Goal: Task Accomplishment & Management: Use online tool/utility

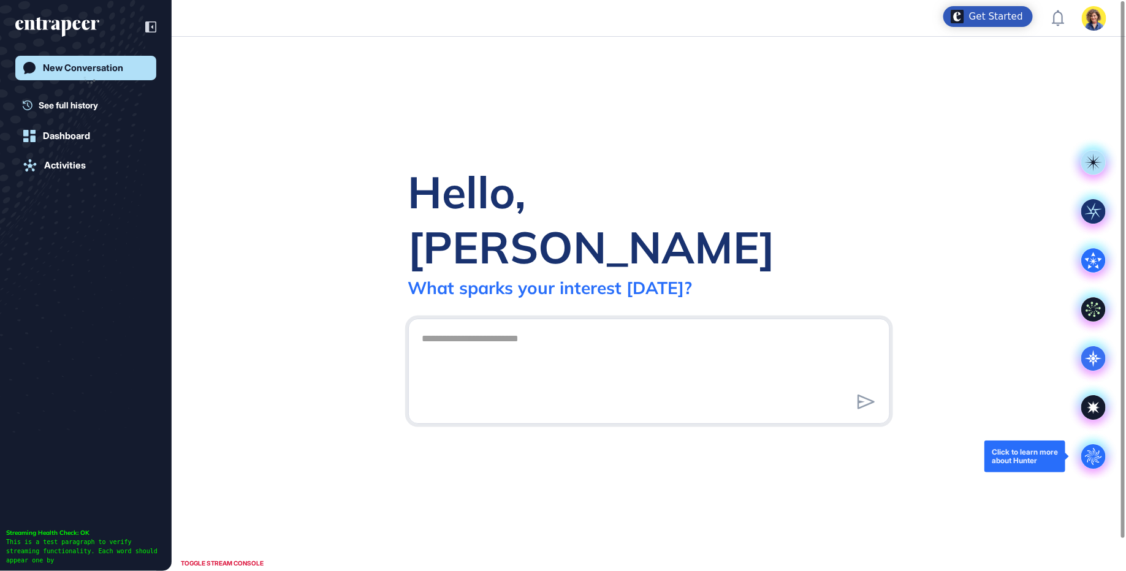
click at [1093, 457] on circle at bounding box center [1093, 456] width 25 height 25
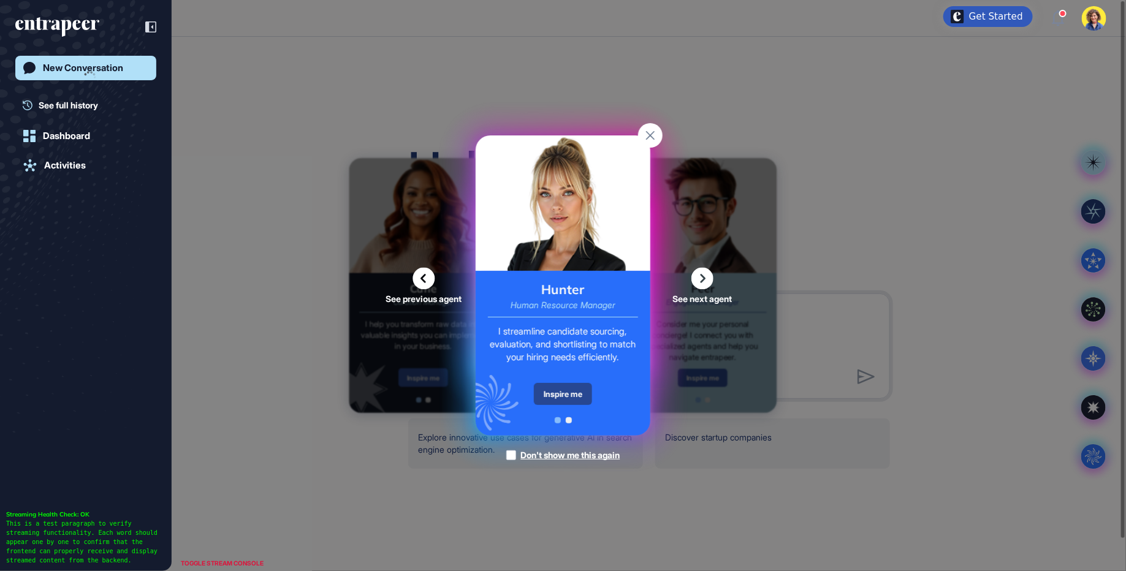
click at [580, 397] on div "Inspire me" at bounding box center [563, 394] width 58 height 22
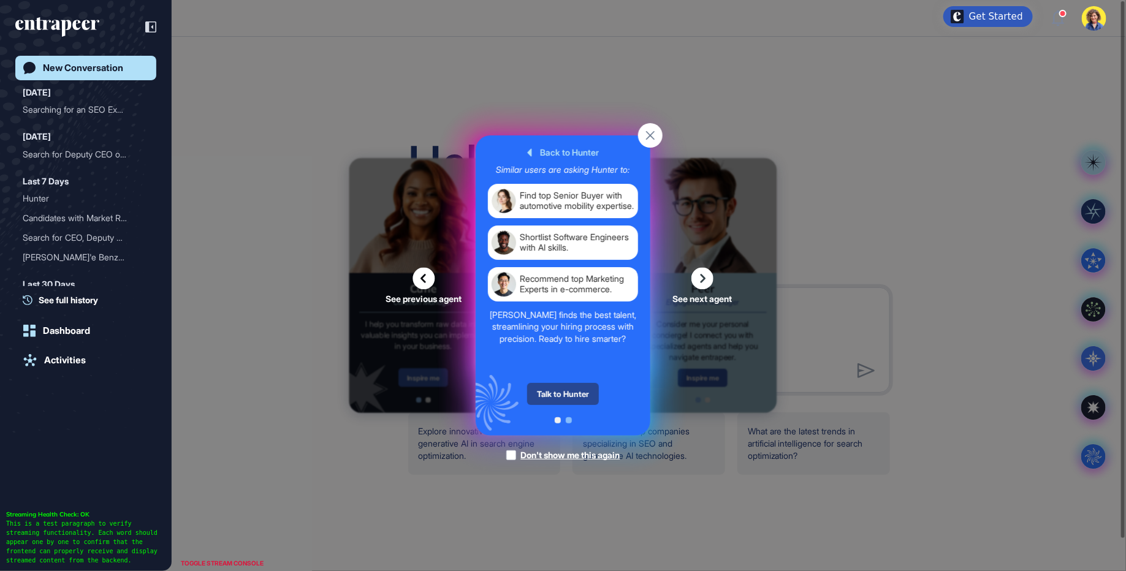
click at [575, 391] on div "Talk to Hunter" at bounding box center [563, 394] width 72 height 22
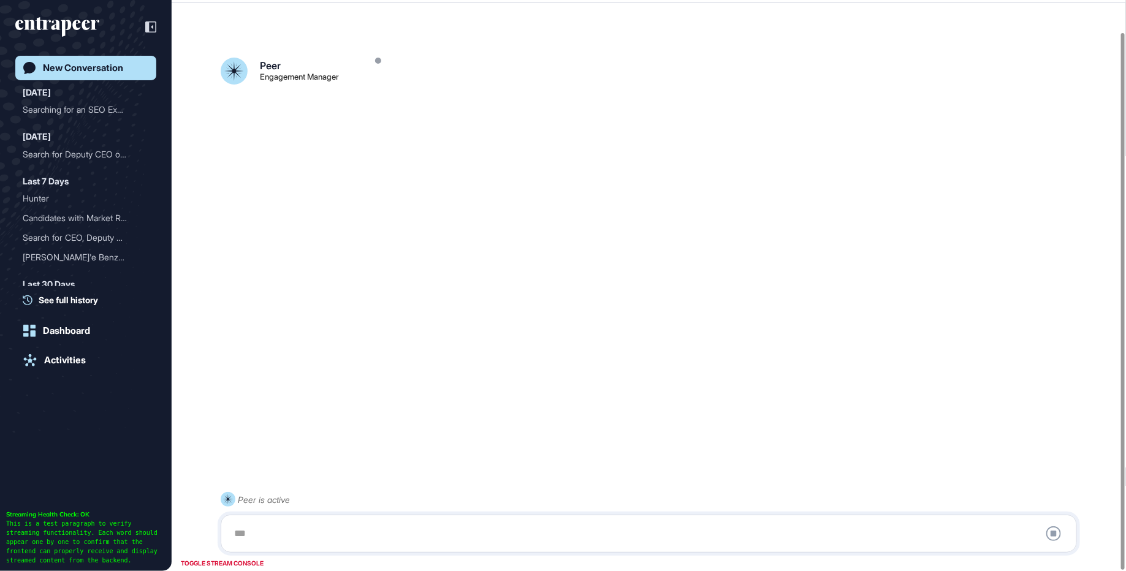
scroll to position [34, 0]
drag, startPoint x: 392, startPoint y: 112, endPoint x: 235, endPoint y: 25, distance: 179.4
click at [234, 25] on div "Peer Engagement Manager Peer is active Stop Query" at bounding box center [649, 270] width 954 height 514
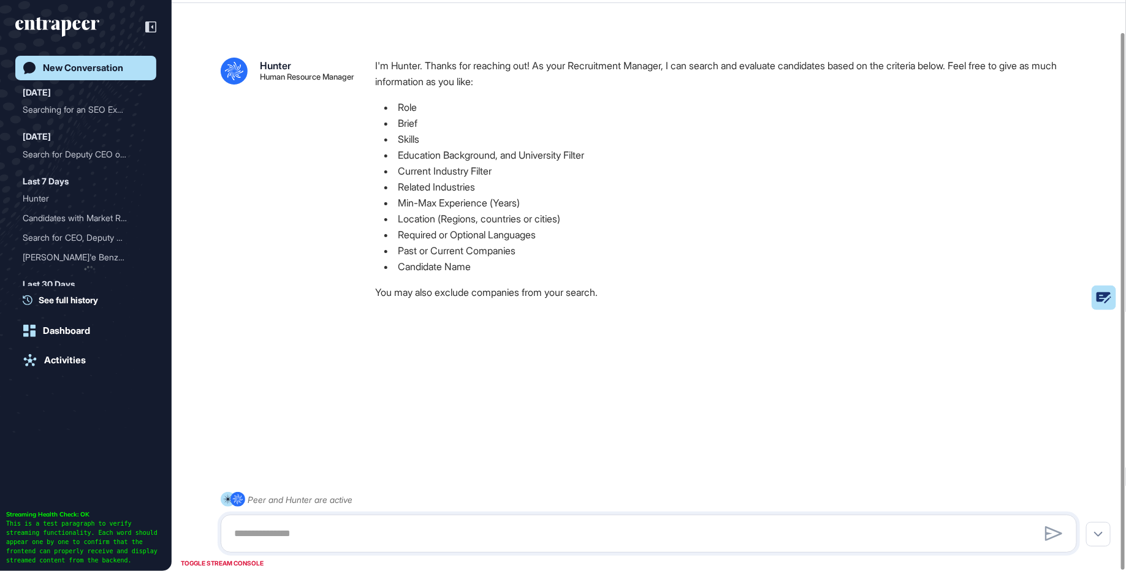
click at [328, 276] on div ".cls-2{fill:#fff} Hunter Human Resource Manager I'm Hunter. Thanks for reaching…" at bounding box center [649, 187] width 856 height 258
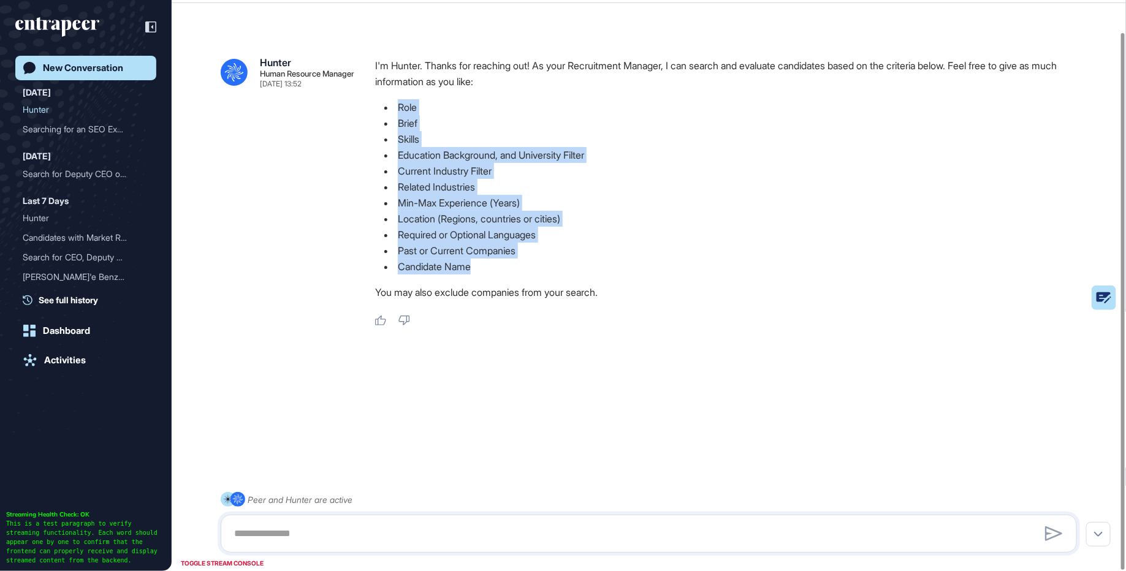
drag, startPoint x: 390, startPoint y: 94, endPoint x: 484, endPoint y: 269, distance: 199.1
click at [484, 269] on div "I'm Hunter. Thanks for reaching out! As your Recruitment Manager, I can search …" at bounding box center [731, 182] width 712 height 249
click at [484, 269] on li "Candidate Name" at bounding box center [731, 267] width 712 height 16
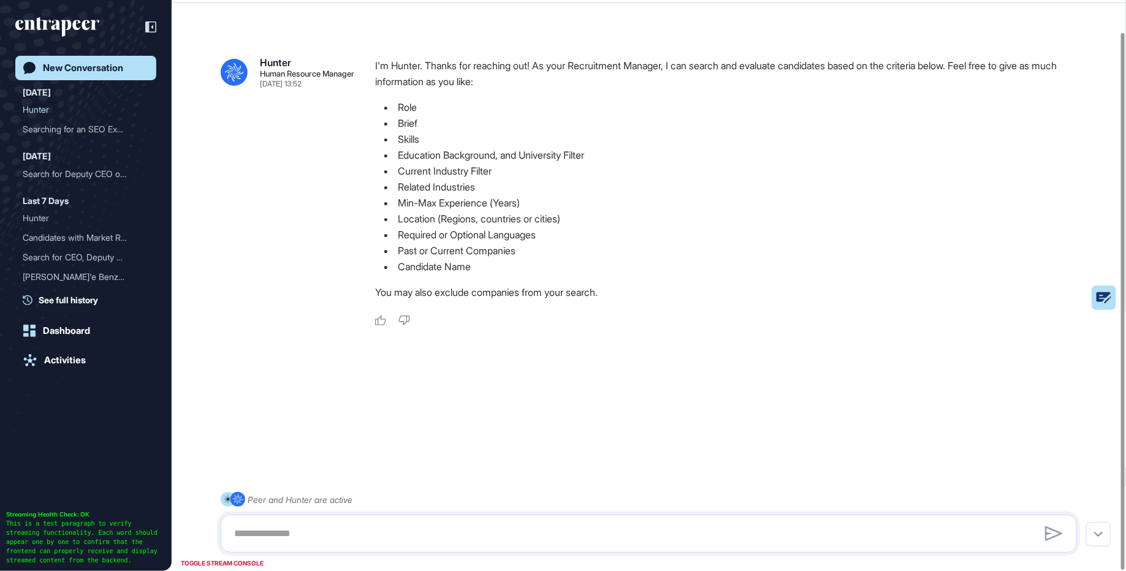
click at [483, 268] on li "Candidate Name" at bounding box center [731, 267] width 712 height 16
click at [482, 267] on li "Candidate Name" at bounding box center [731, 267] width 712 height 16
click at [72, 133] on div "Searching for an SEO Expe..." at bounding box center [81, 130] width 116 height 20
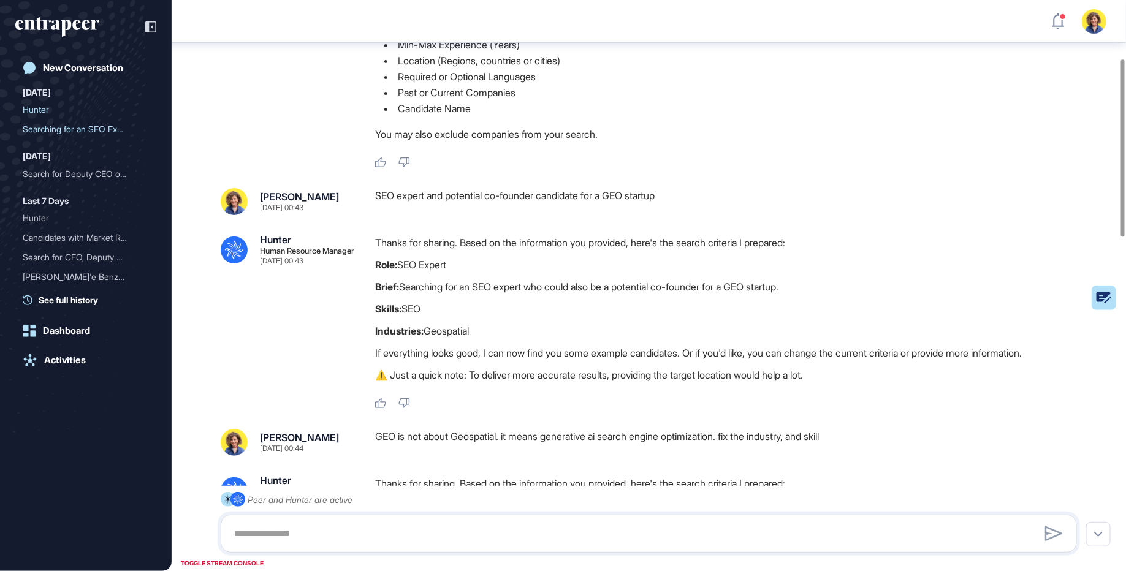
scroll to position [188, 0]
drag, startPoint x: 404, startPoint y: 193, endPoint x: 640, endPoint y: 215, distance: 237.0
drag, startPoint x: 485, startPoint y: 202, endPoint x: 693, endPoint y: 202, distance: 208.4
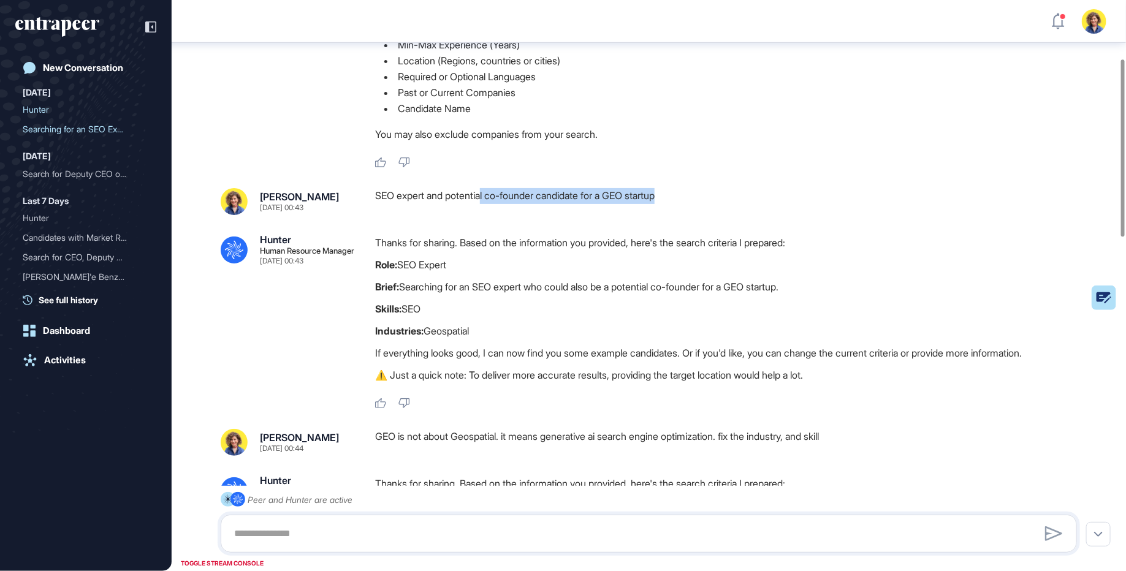
click at [693, 202] on div "SEO expert and potential co-founder candidate for a GEO startup" at bounding box center [731, 201] width 712 height 27
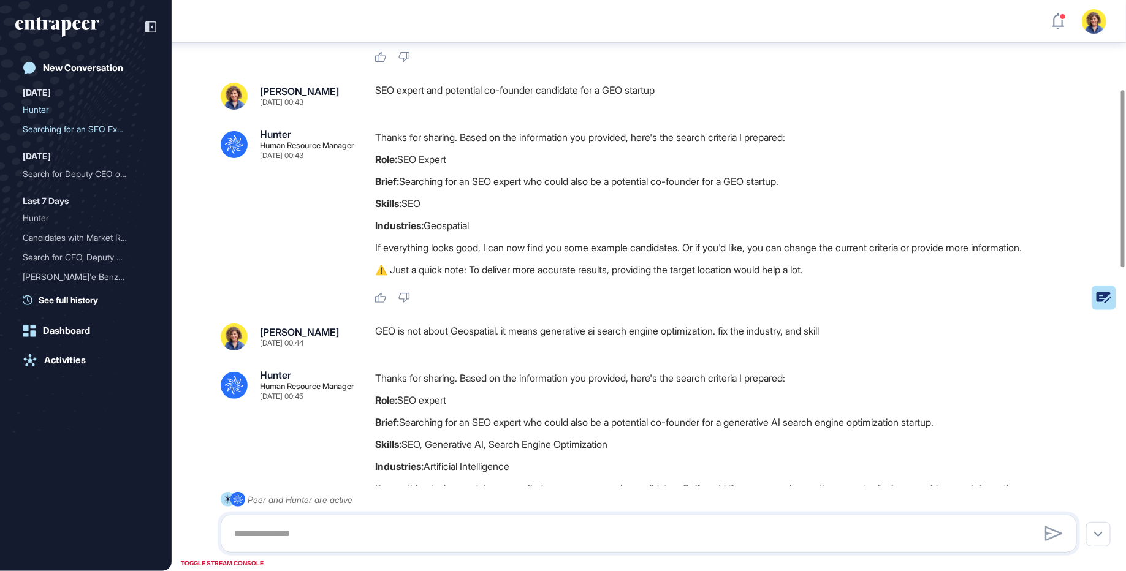
scroll to position [303, 0]
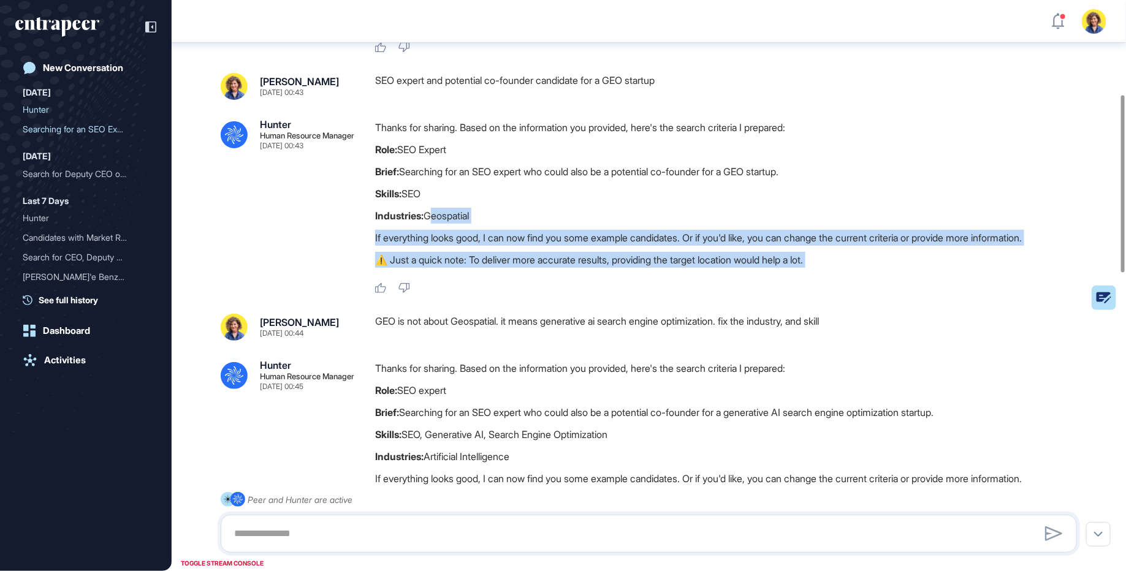
drag, startPoint x: 428, startPoint y: 214, endPoint x: 576, endPoint y: 317, distance: 180.5
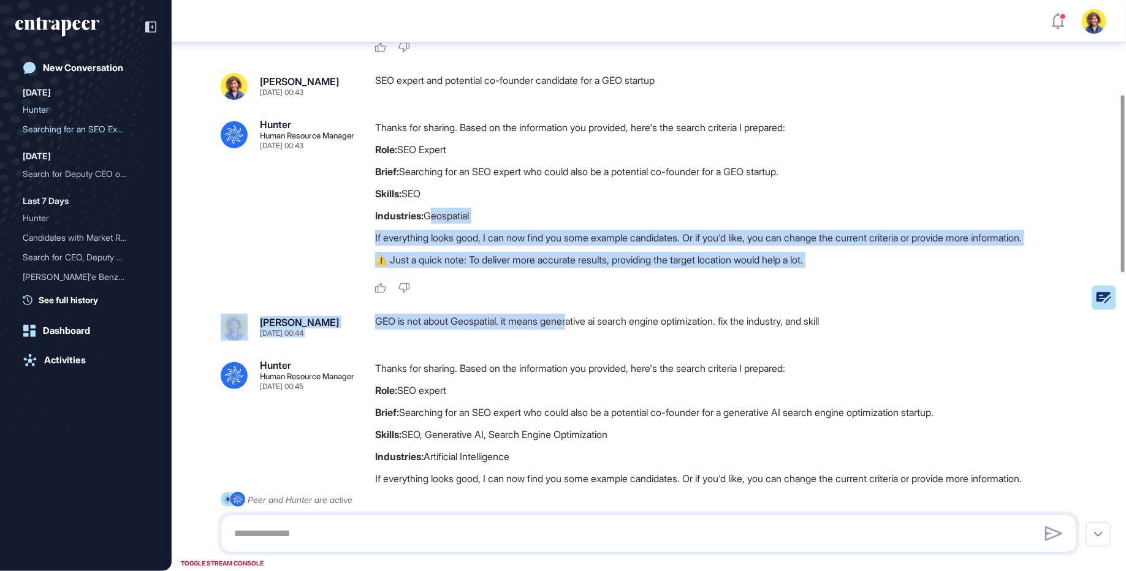
click at [576, 317] on div "GEO is not about Geospatial. it means generative ai search engine optimization.…" at bounding box center [731, 327] width 712 height 27
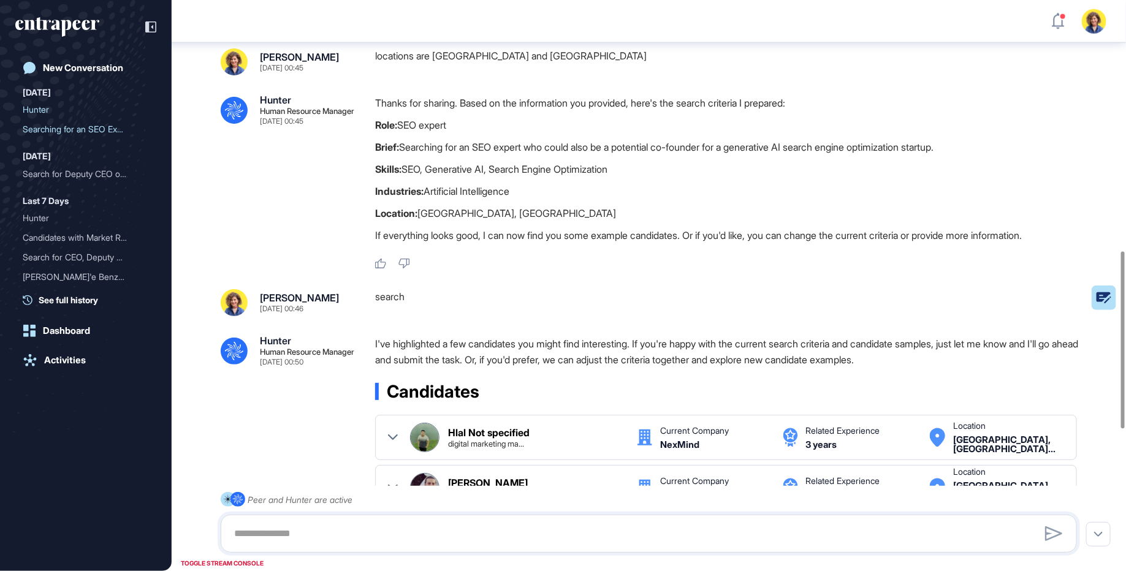
scroll to position [806, 0]
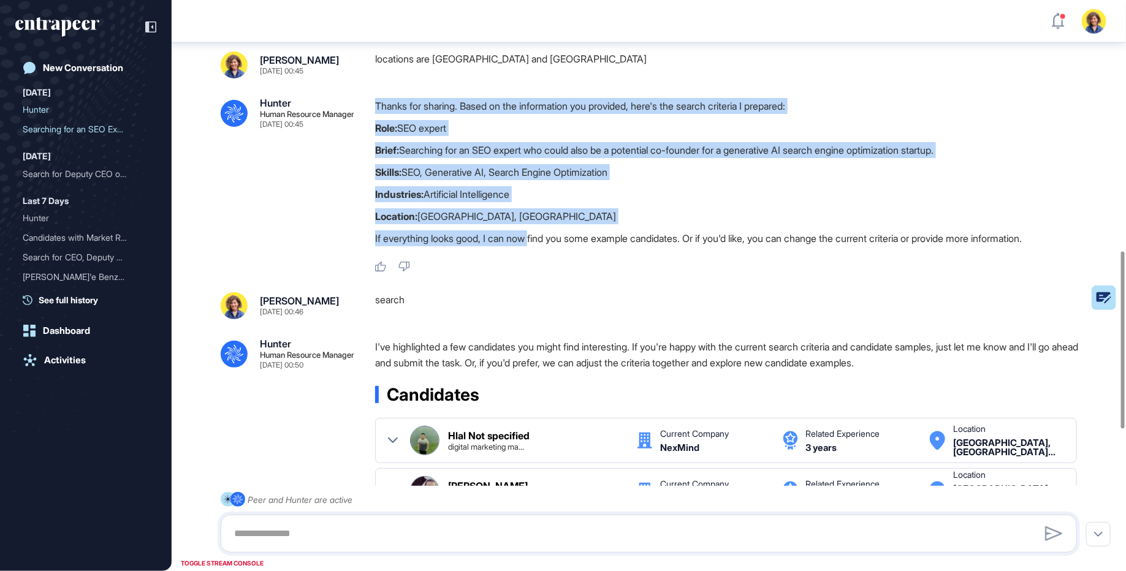
drag, startPoint x: 370, startPoint y: 93, endPoint x: 538, endPoint y: 235, distance: 220.5
click at [538, 235] on div ".cls-2{fill:#fff} Hunter Human Resource Manager Oct 08, 2025 00:43 I'm Hunter. …" at bounding box center [649, 117] width 954 height 1760
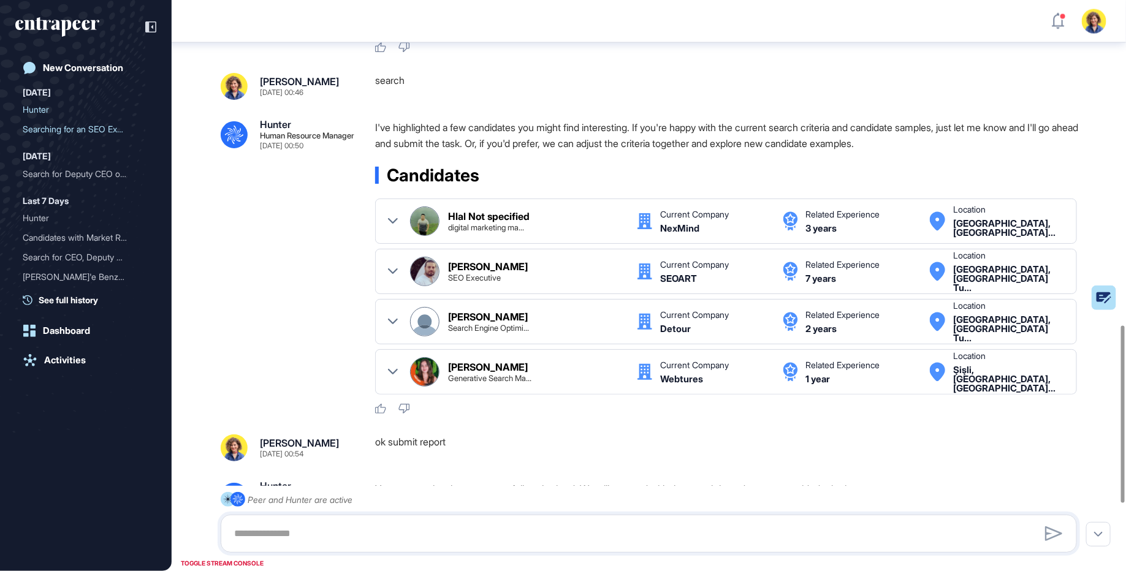
scroll to position [1096, 0]
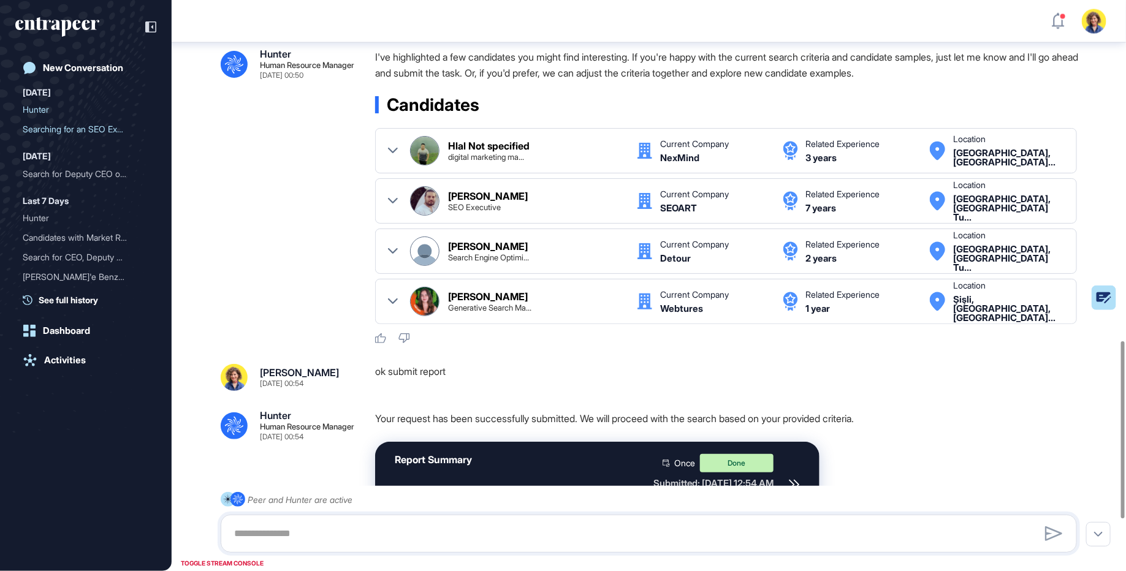
click at [246, 221] on div ".cls-2{fill:#fff} Hunter Human Resource Manager Oct 08, 2025 00:50 I've highlig…" at bounding box center [649, 196] width 856 height 295
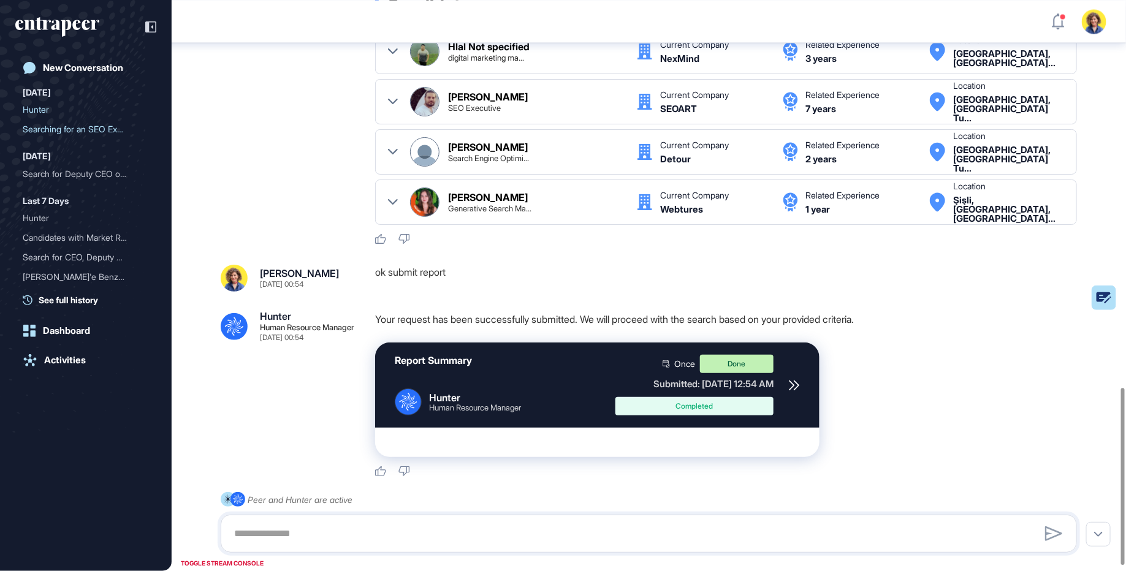
scroll to position [1263, 0]
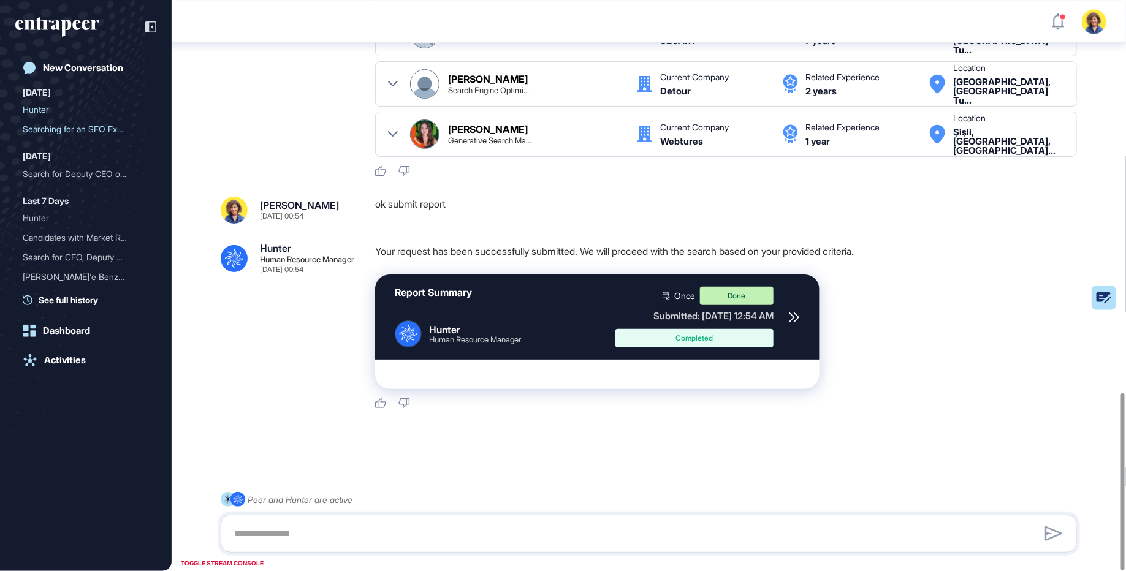
click at [784, 309] on div "Report Summary .cls-2{fill:#fff} Hunter Human Resource Manager Once Done Submit…" at bounding box center [597, 317] width 444 height 85
click at [794, 318] on icon at bounding box center [793, 317] width 9 height 9
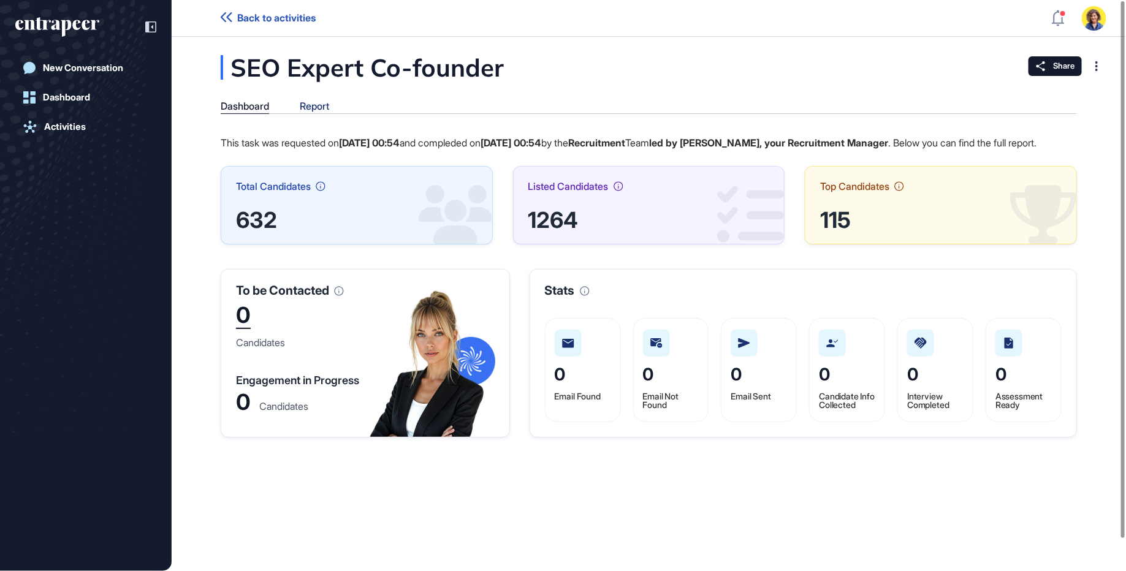
click at [325, 110] on div "Report" at bounding box center [314, 107] width 29 height 12
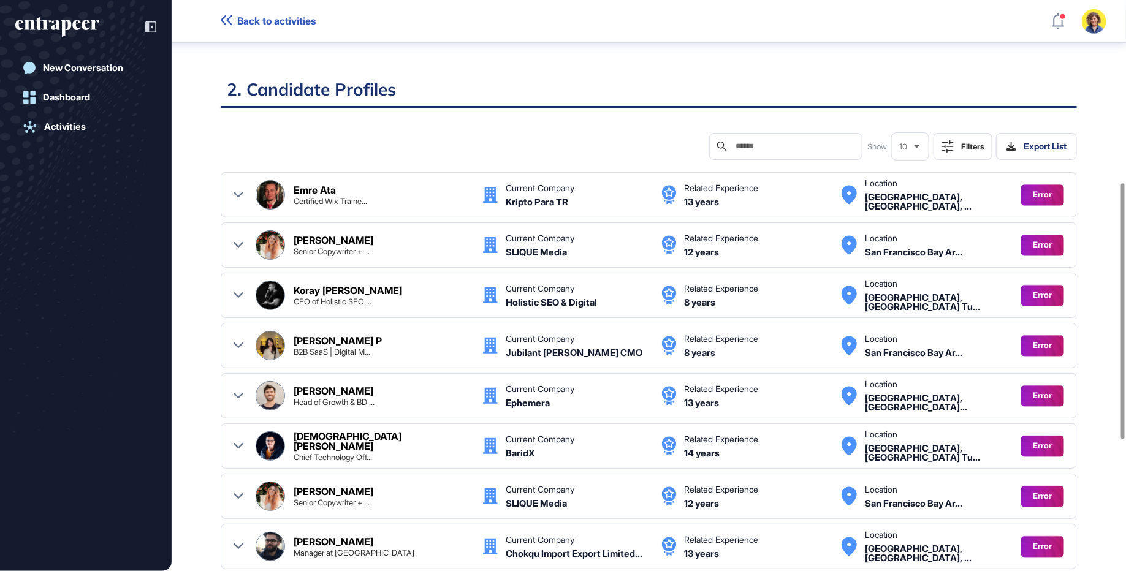
scroll to position [417, 0]
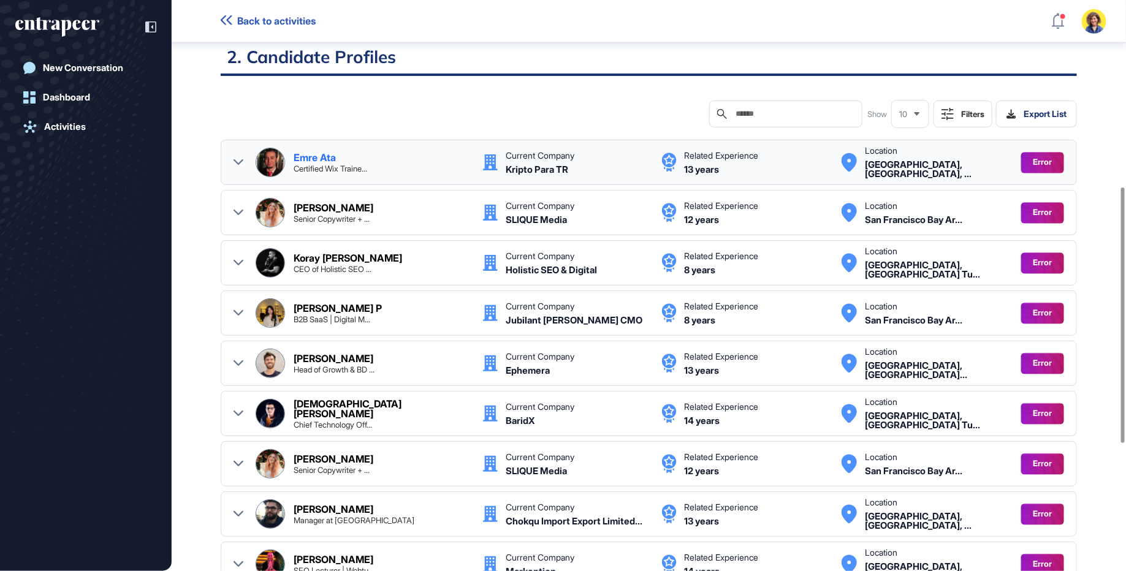
click at [235, 155] on div at bounding box center [239, 162] width 10 height 29
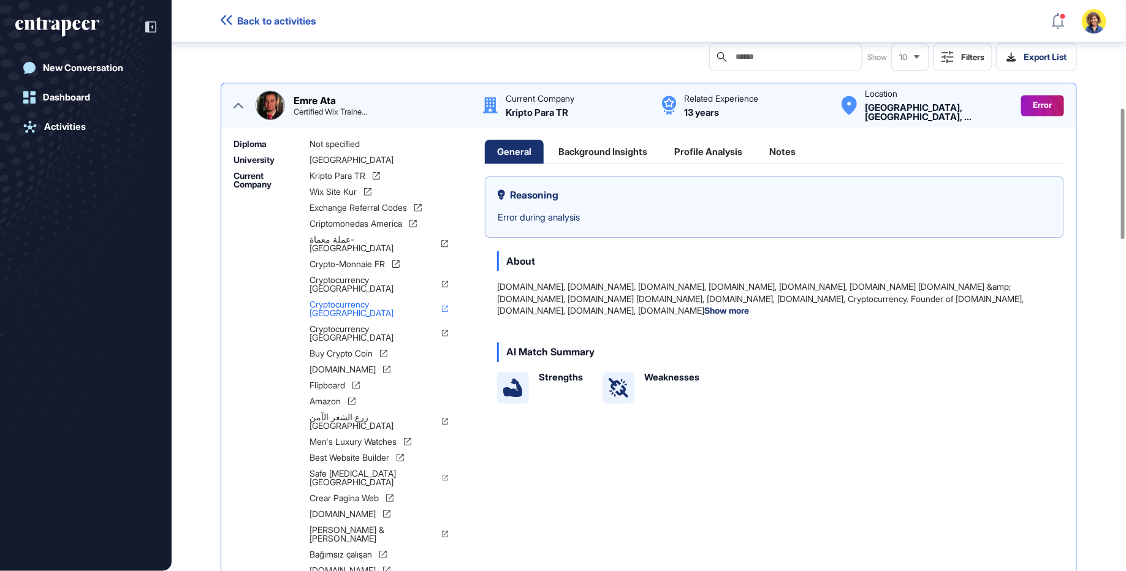
scroll to position [470, 0]
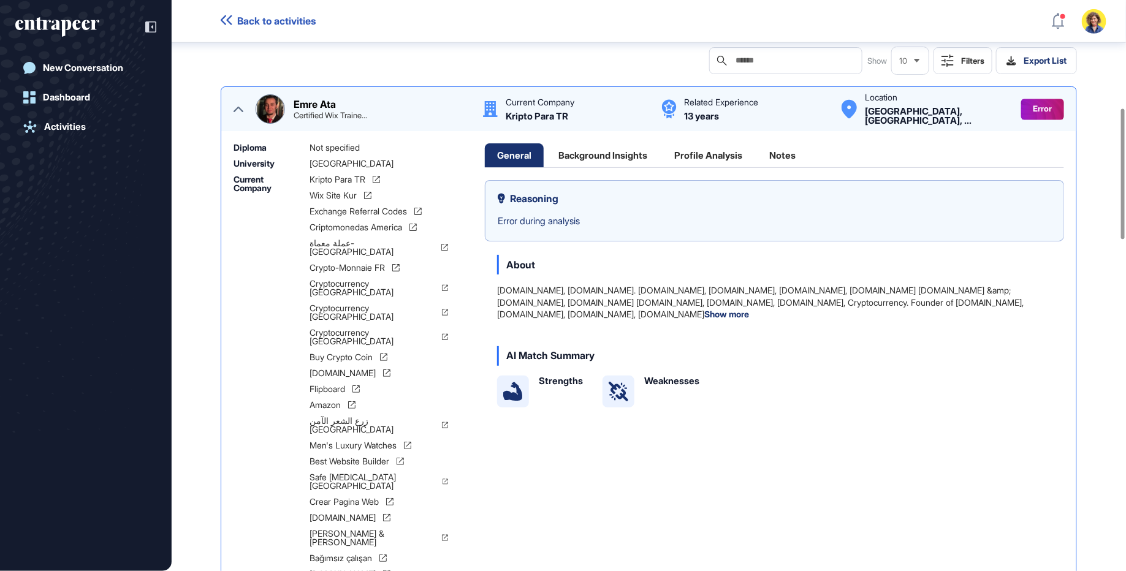
click at [234, 107] on div "Emre Ata Certified Wix Traine... Current Company [GEOGRAPHIC_DATA] Para TR Rela…" at bounding box center [649, 108] width 830 height 29
click at [241, 106] on icon at bounding box center [239, 109] width 10 height 10
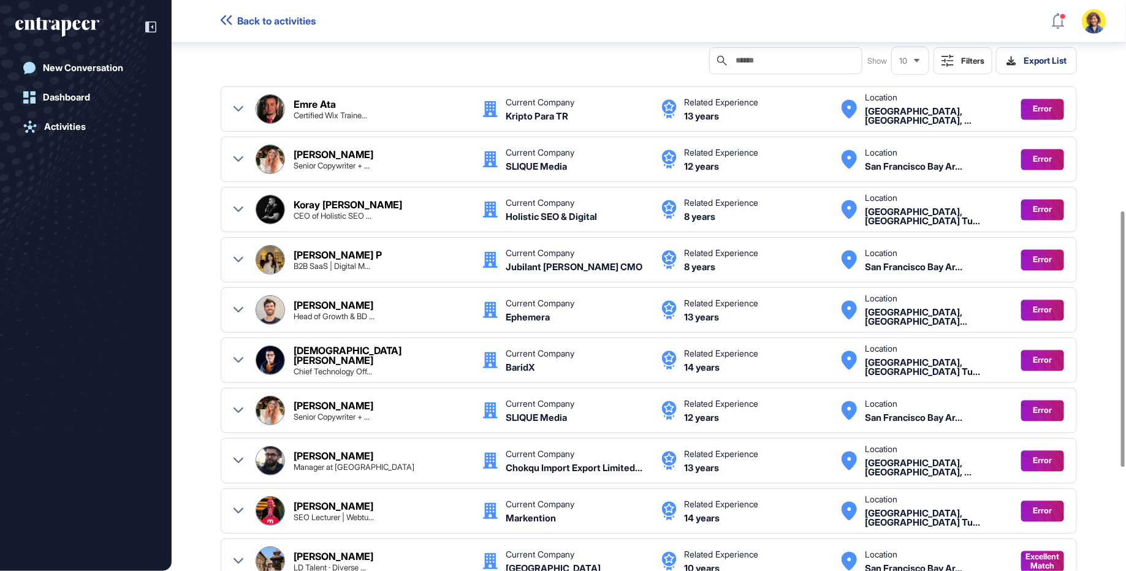
click at [956, 62] on button "Filters" at bounding box center [962, 60] width 59 height 27
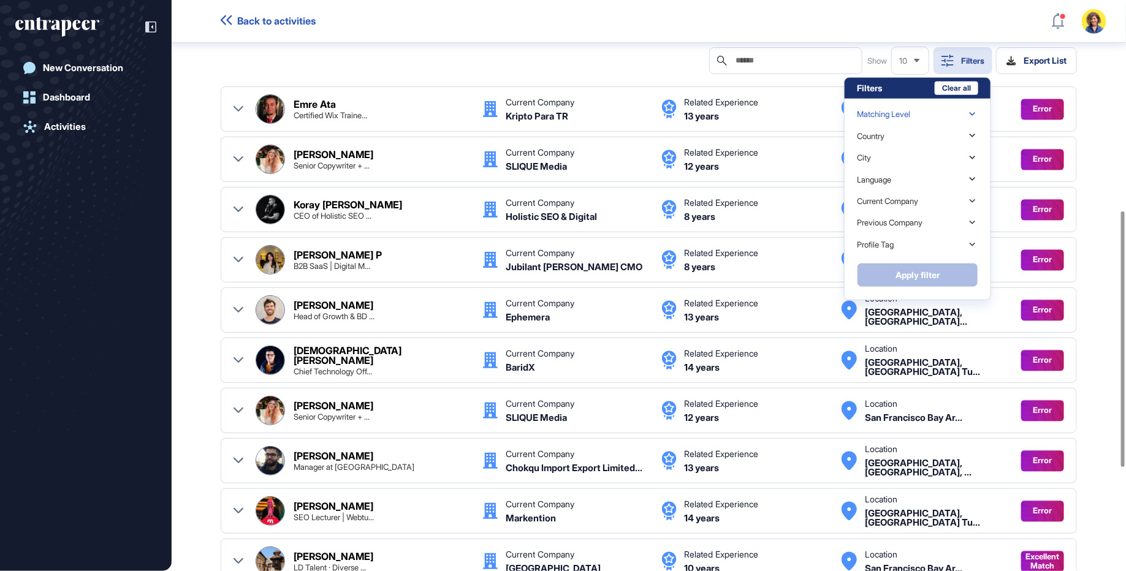
click at [884, 113] on div "Matching Level" at bounding box center [883, 114] width 53 height 9
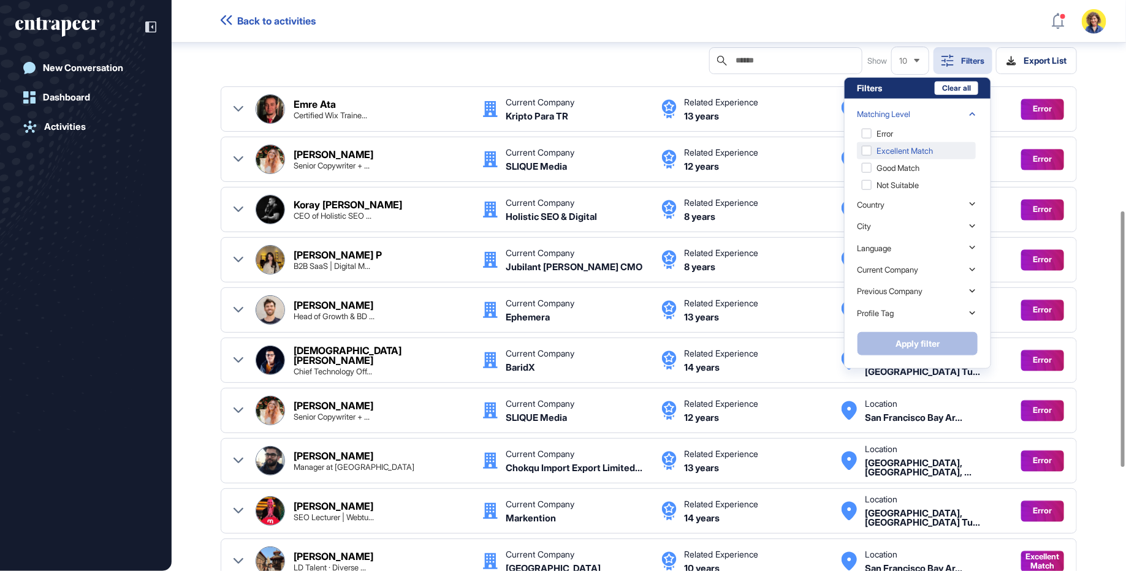
click at [939, 145] on div "Excellent Match" at bounding box center [916, 150] width 119 height 17
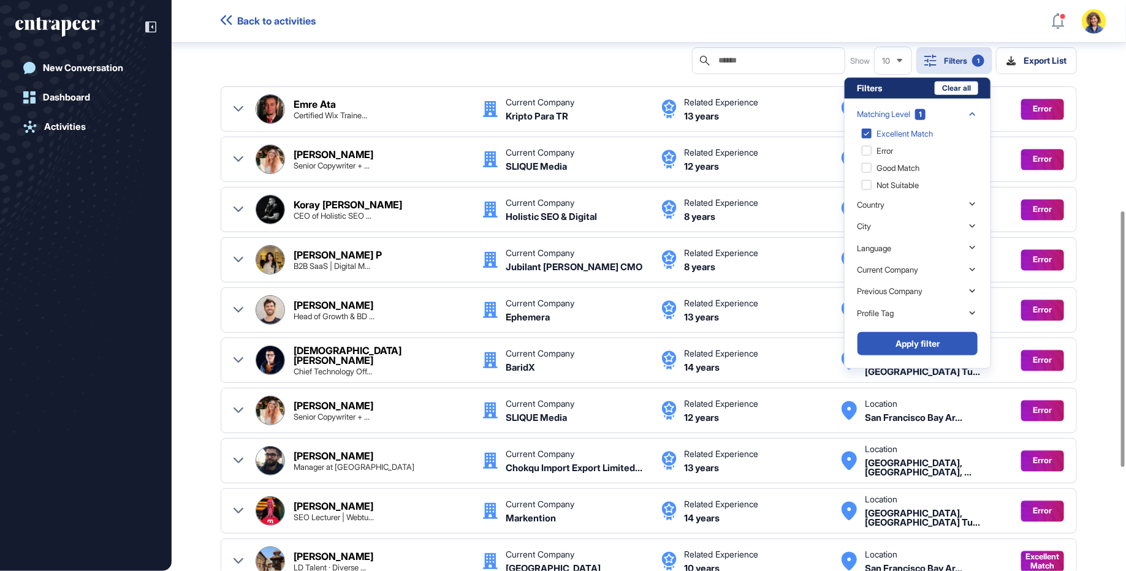
click at [935, 345] on button "Apply filter" at bounding box center [917, 344] width 121 height 25
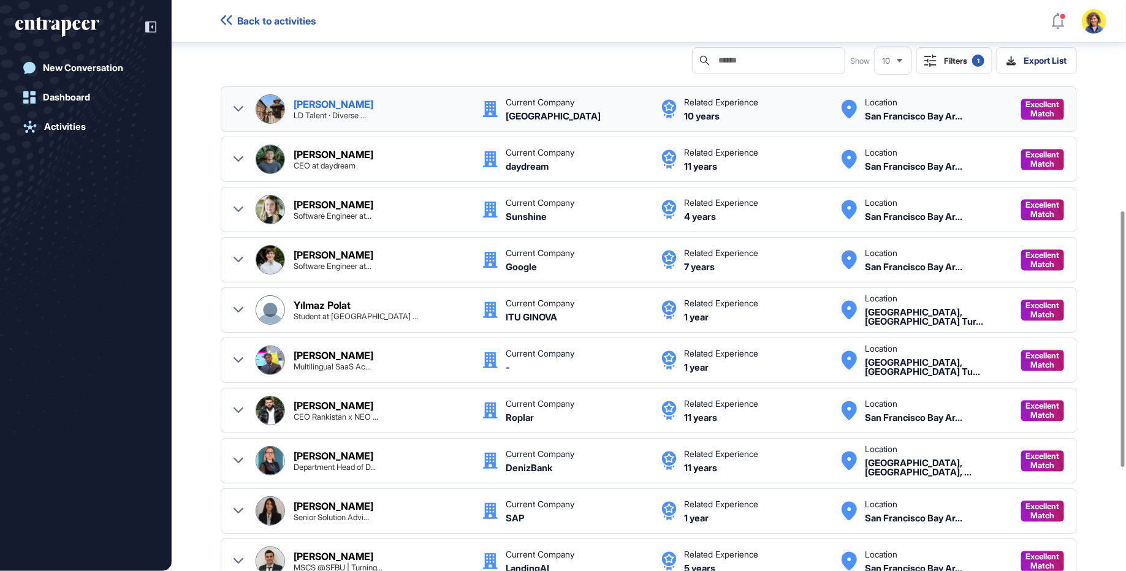
click at [237, 104] on icon at bounding box center [239, 109] width 10 height 10
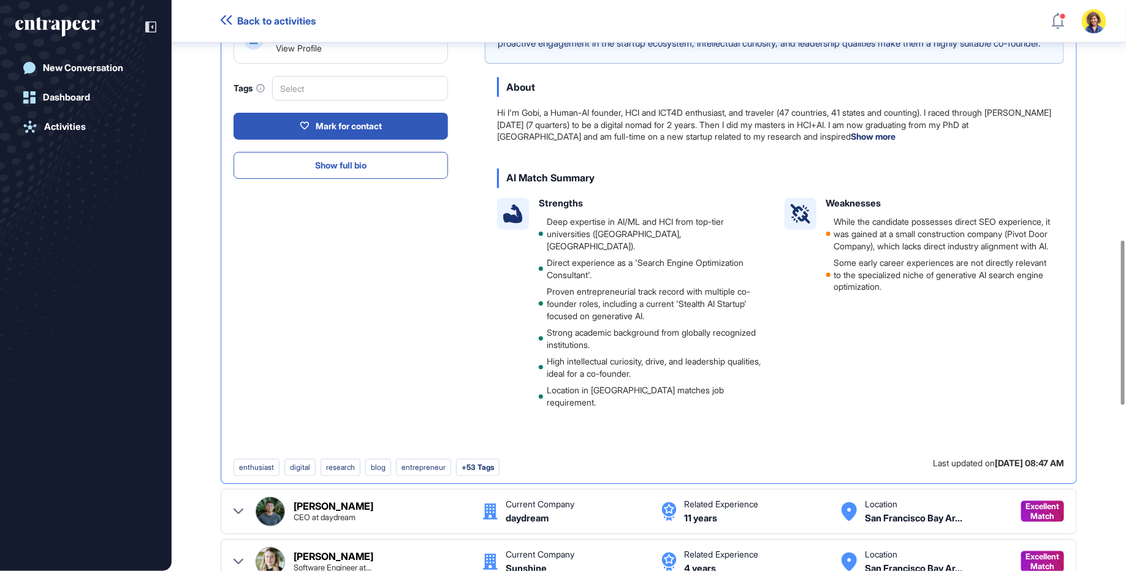
scroll to position [834, 0]
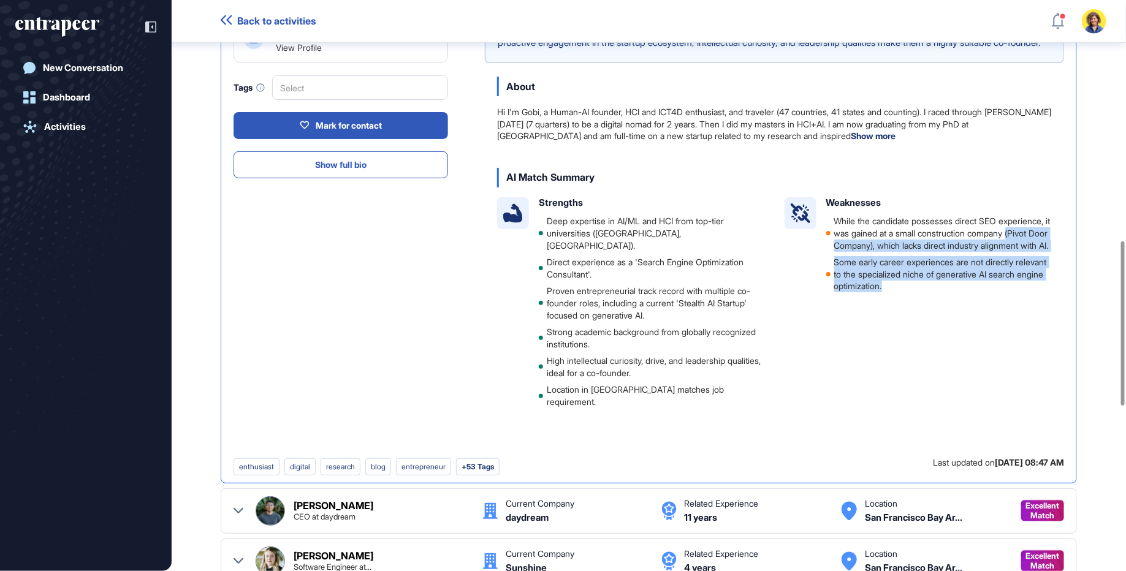
drag, startPoint x: 1001, startPoint y: 309, endPoint x: 873, endPoint y: 254, distance: 140.0
click at [873, 255] on ul "While the candidate possesses direct SEO experience, it was gained at a small c…" at bounding box center [939, 253] width 226 height 77
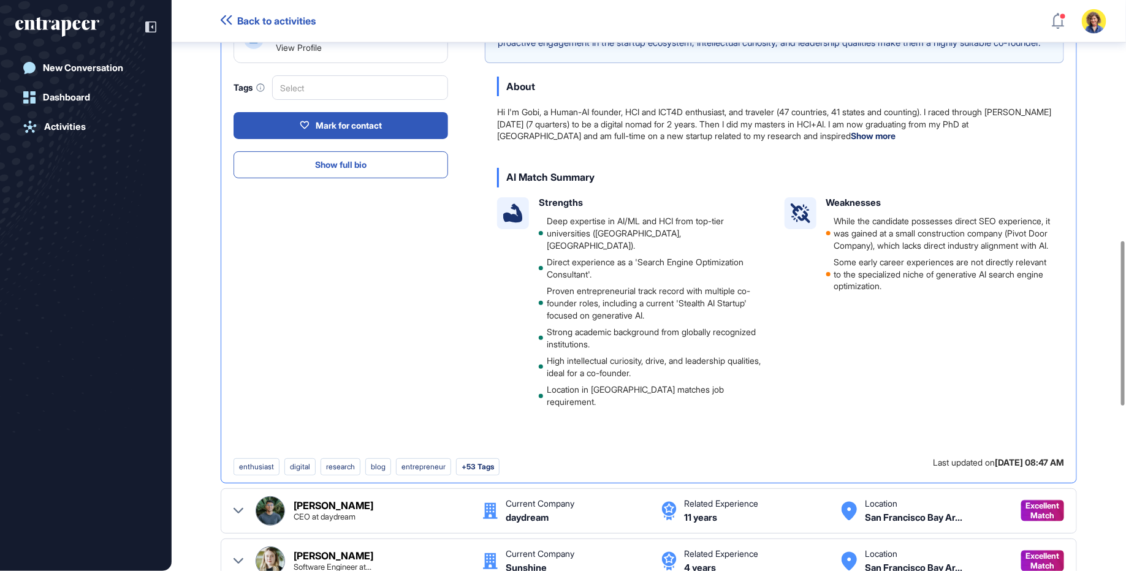
click at [873, 251] on li "While the candidate possesses direct SEO experience, it was gained at a small c…" at bounding box center [939, 233] width 226 height 36
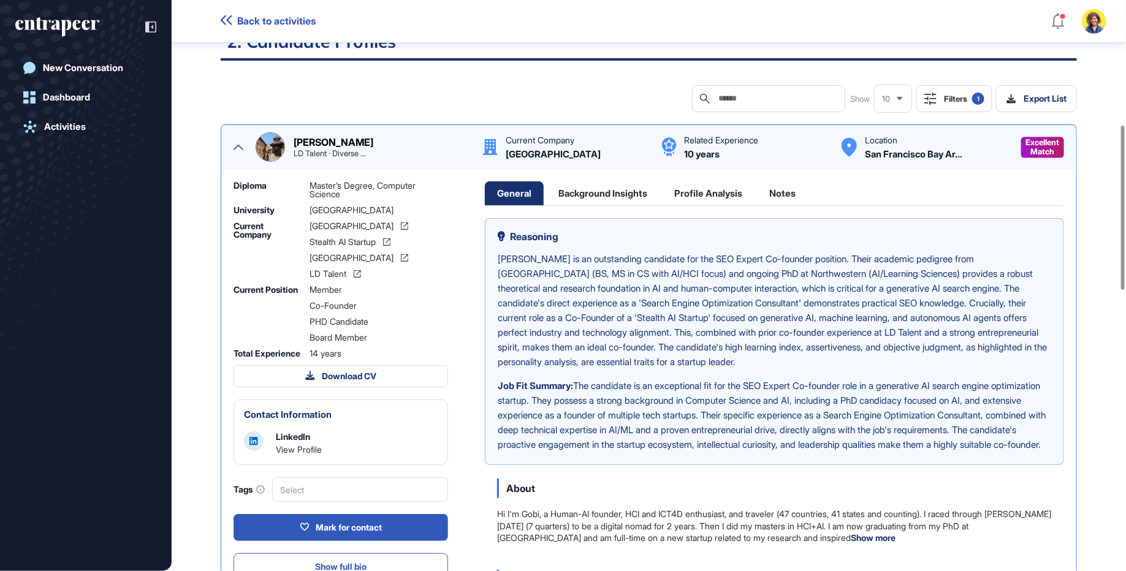
scroll to position [360, 0]
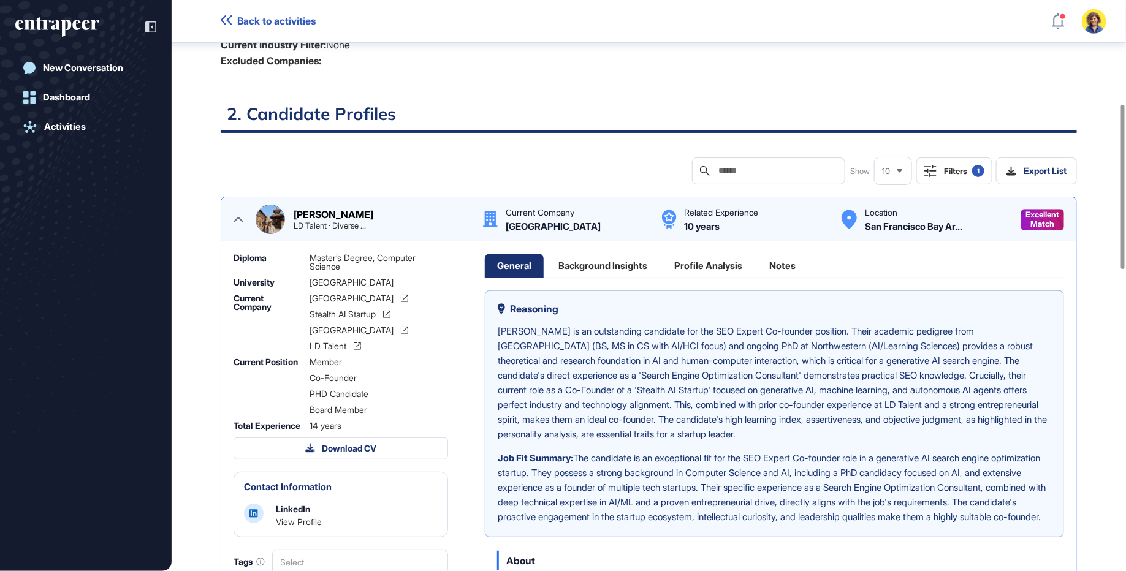
click at [612, 263] on div "Background Insights" at bounding box center [602, 266] width 113 height 24
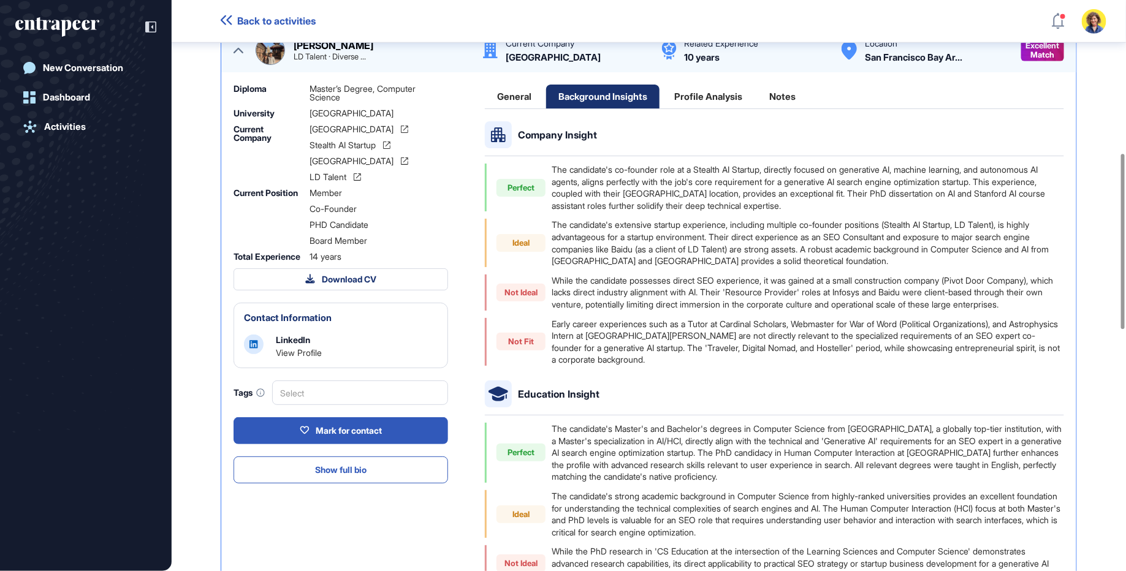
scroll to position [536, 0]
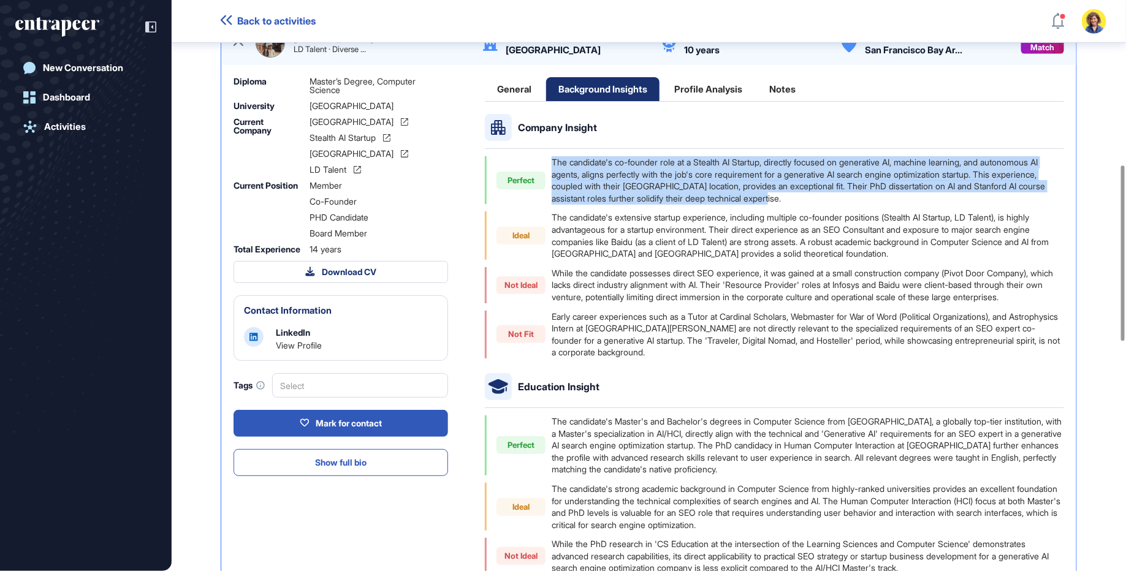
drag, startPoint x: 555, startPoint y: 153, endPoint x: 751, endPoint y: 205, distance: 202.3
click at [751, 205] on div "Company Insight Perfect The candidate's co-founder role at a Stealth AI Startup…" at bounding box center [774, 236] width 579 height 245
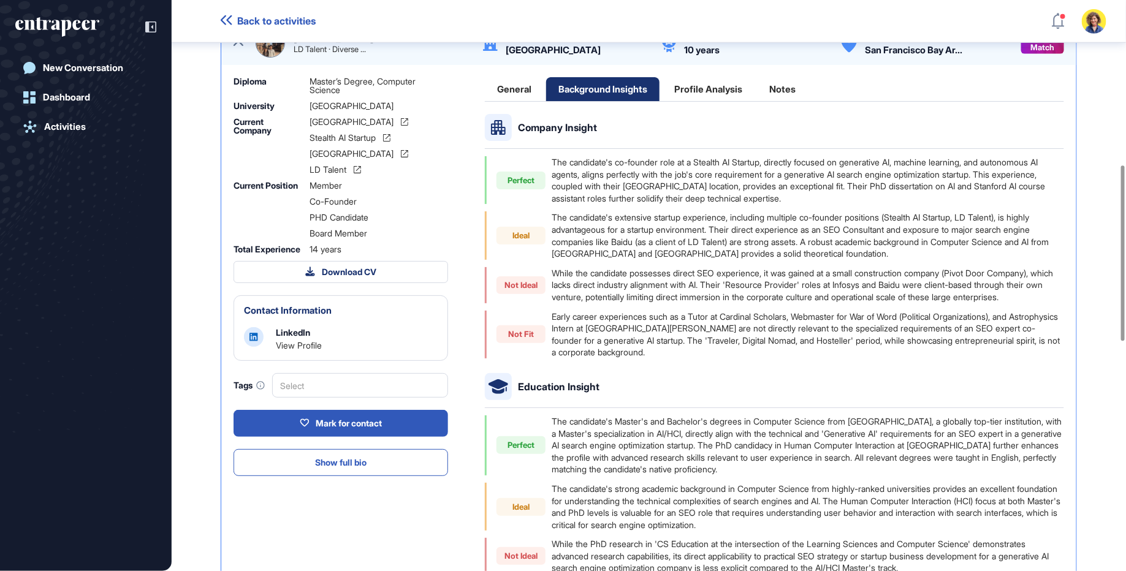
click at [720, 219] on div "The candidate's extensive startup experience, including multiple co-founder pos…" at bounding box center [808, 235] width 512 height 48
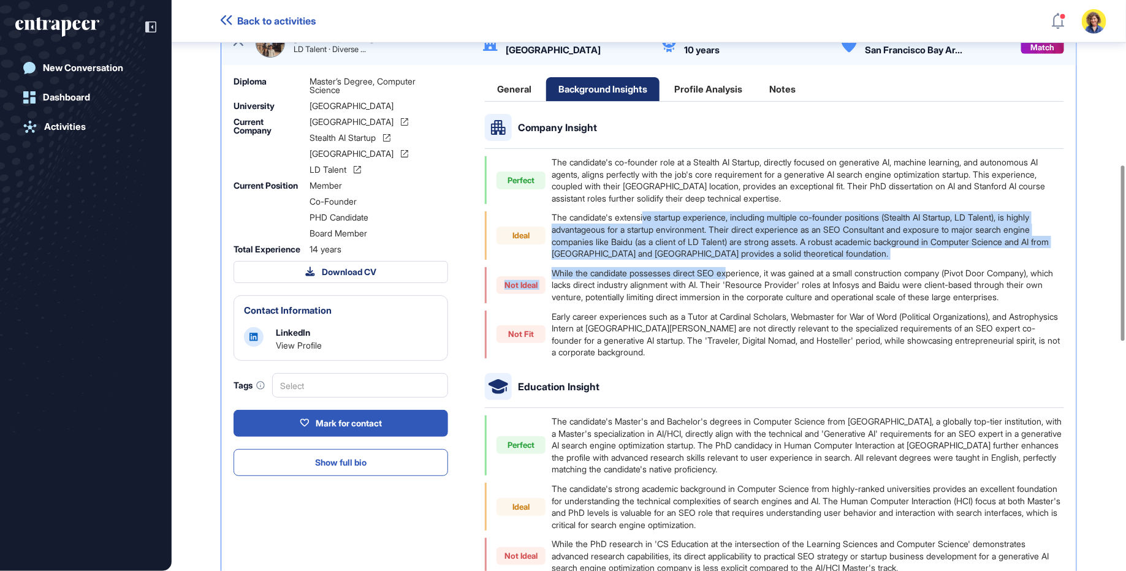
drag, startPoint x: 647, startPoint y: 212, endPoint x: 734, endPoint y: 270, distance: 105.2
click at [734, 270] on div "Perfect The candidate's co-founder role at a Stealth AI Startup, directly focus…" at bounding box center [774, 257] width 579 height 202
click at [734, 270] on div "While the candidate possesses direct SEO experience, it was gained at a small c…" at bounding box center [808, 285] width 512 height 36
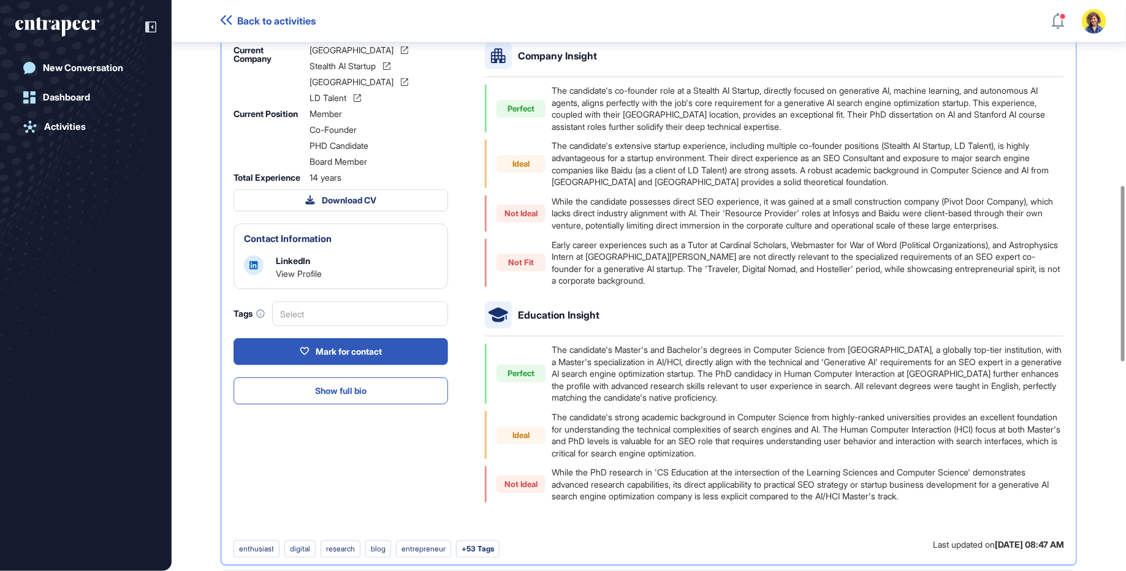
scroll to position [610, 0]
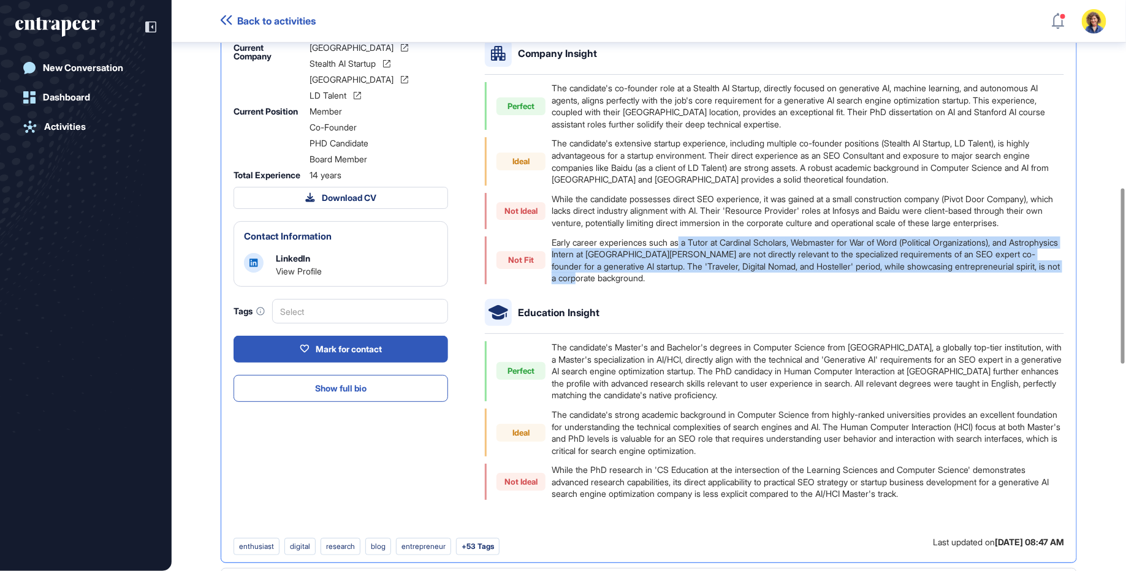
drag, startPoint x: 686, startPoint y: 251, endPoint x: 735, endPoint y: 289, distance: 62.0
click at [735, 284] on div "Early career experiences such as a Tutor at Cardinal Scholars, Webmaster for Wa…" at bounding box center [808, 261] width 512 height 48
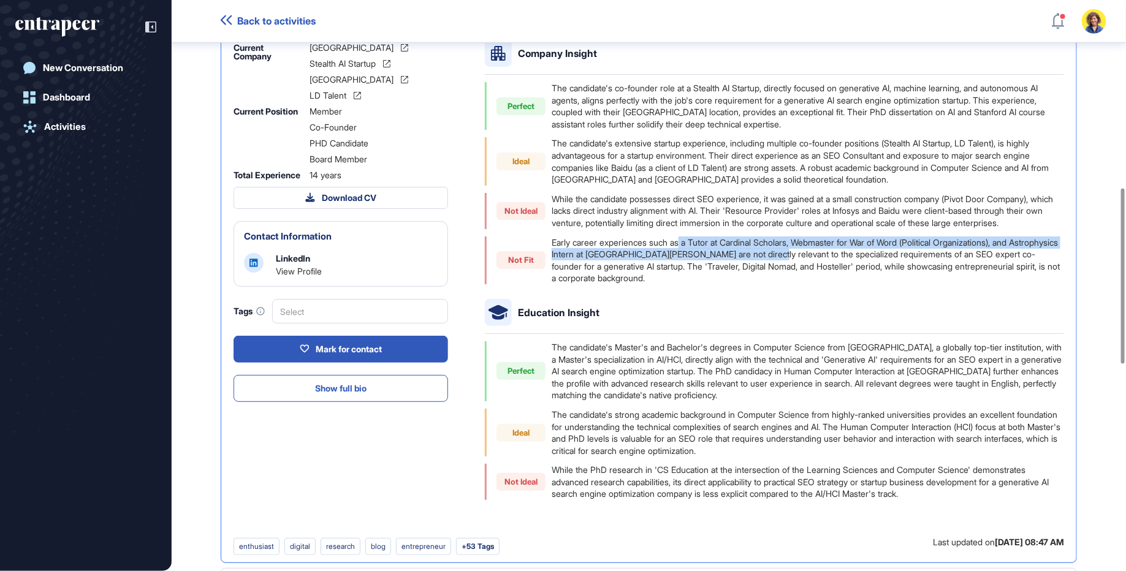
drag, startPoint x: 685, startPoint y: 251, endPoint x: 822, endPoint y: 270, distance: 138.6
click at [822, 270] on div "Early career experiences such as a Tutor at Cardinal Scholars, Webmaster for Wa…" at bounding box center [808, 261] width 512 height 48
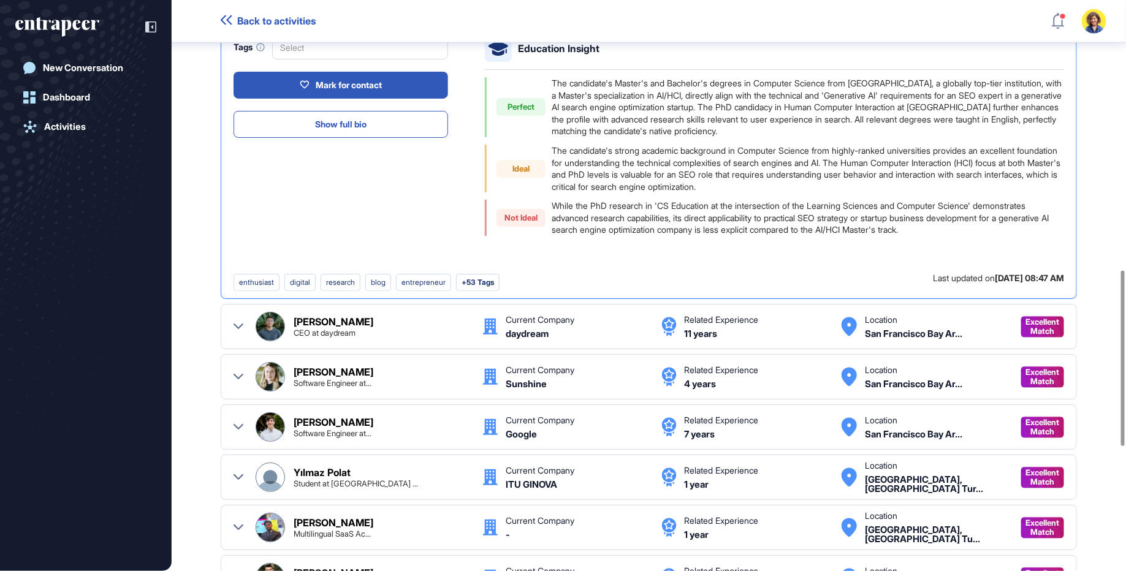
scroll to position [878, 0]
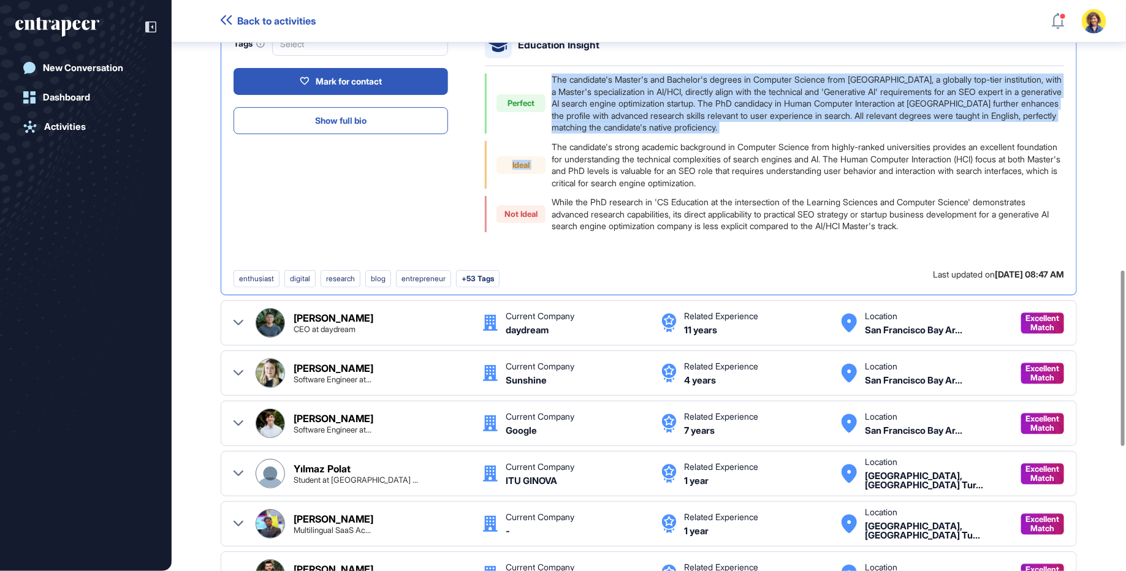
drag, startPoint x: 574, startPoint y: 81, endPoint x: 669, endPoint y: 150, distance: 117.1
click at [669, 150] on div "Education Insight Perfect The candidate's Master's and Bachelor's degrees in Co…" at bounding box center [774, 131] width 579 height 201
click at [669, 150] on div "The candidate's strong academic background in Computer Science from highly-rank…" at bounding box center [808, 165] width 512 height 48
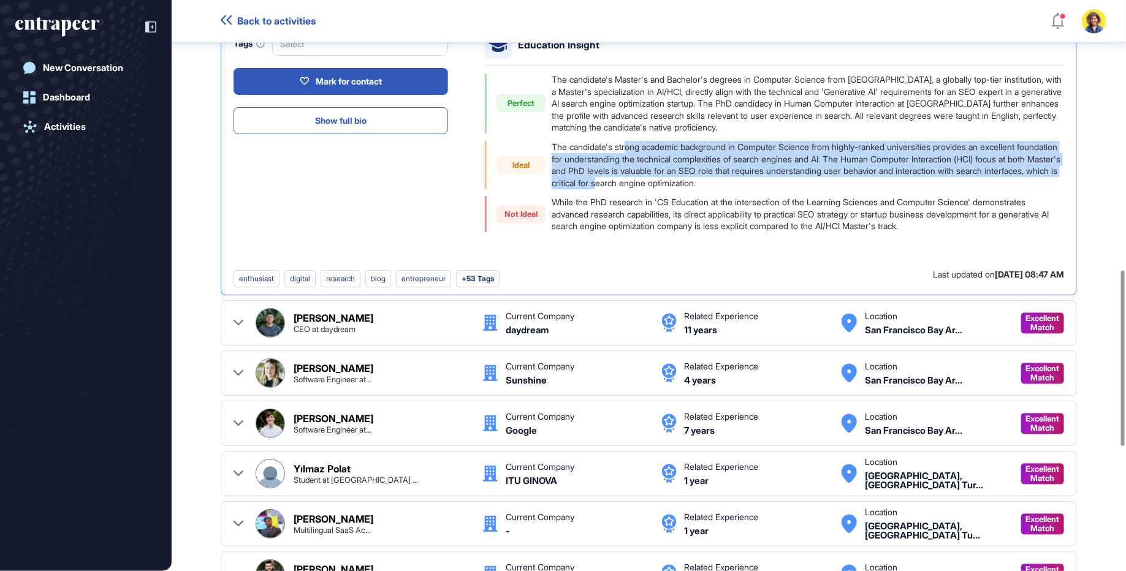
drag, startPoint x: 629, startPoint y: 153, endPoint x: 728, endPoint y: 193, distance: 106.6
click at [728, 189] on div "The candidate's strong academic background in Computer Science from highly-rank…" at bounding box center [808, 165] width 512 height 48
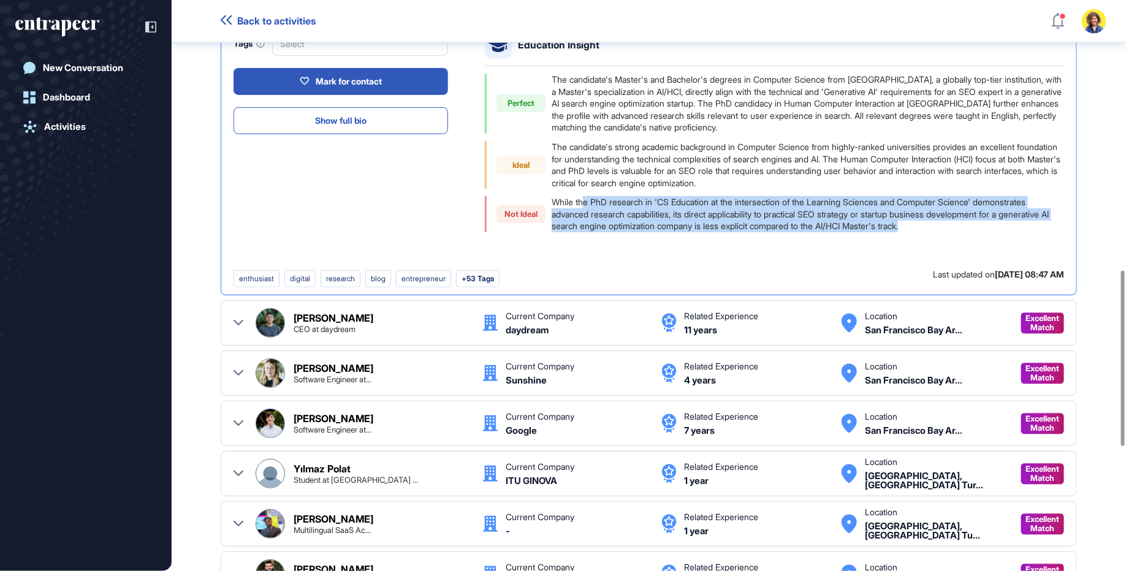
drag, startPoint x: 586, startPoint y: 213, endPoint x: 758, endPoint y: 245, distance: 175.3
click at [759, 245] on div "Company Insight Perfect The candidate's co-founder role at a Stealth AI Startup…" at bounding box center [774, 21] width 579 height 498
click at [758, 245] on div "Company Insight Perfect The candidate's co-founder role at a Stealth AI Startup…" at bounding box center [774, 21] width 579 height 498
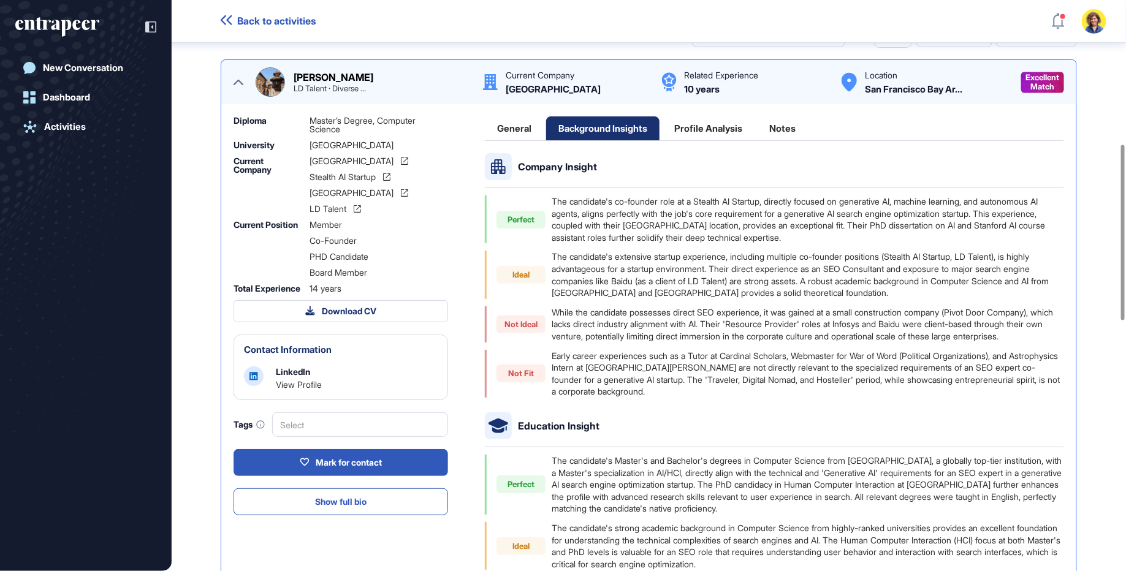
scroll to position [328, 0]
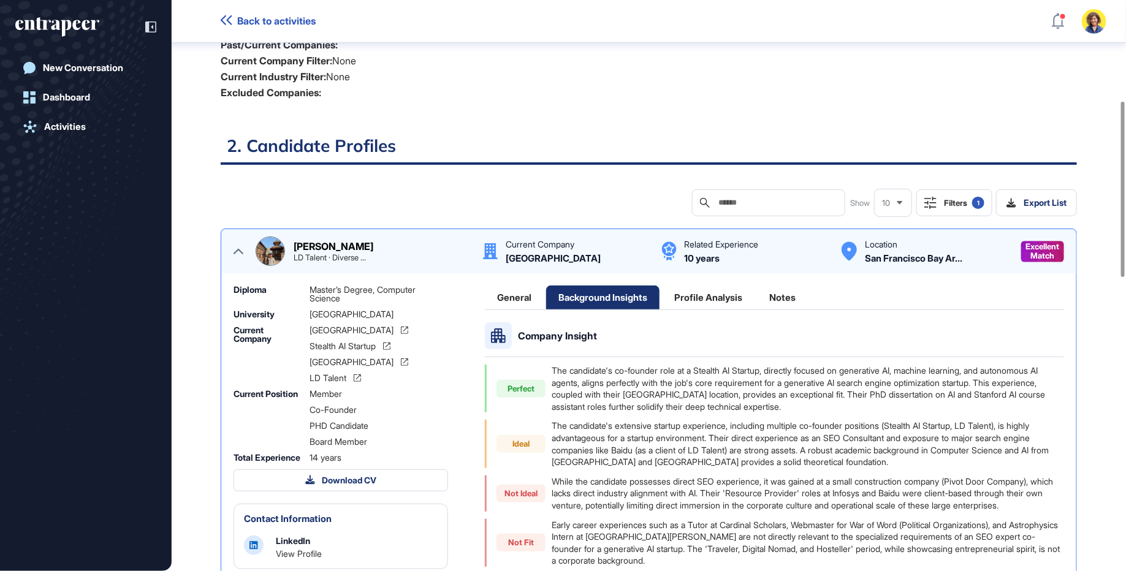
click at [717, 303] on div "Profile Analysis" at bounding box center [708, 298] width 93 height 24
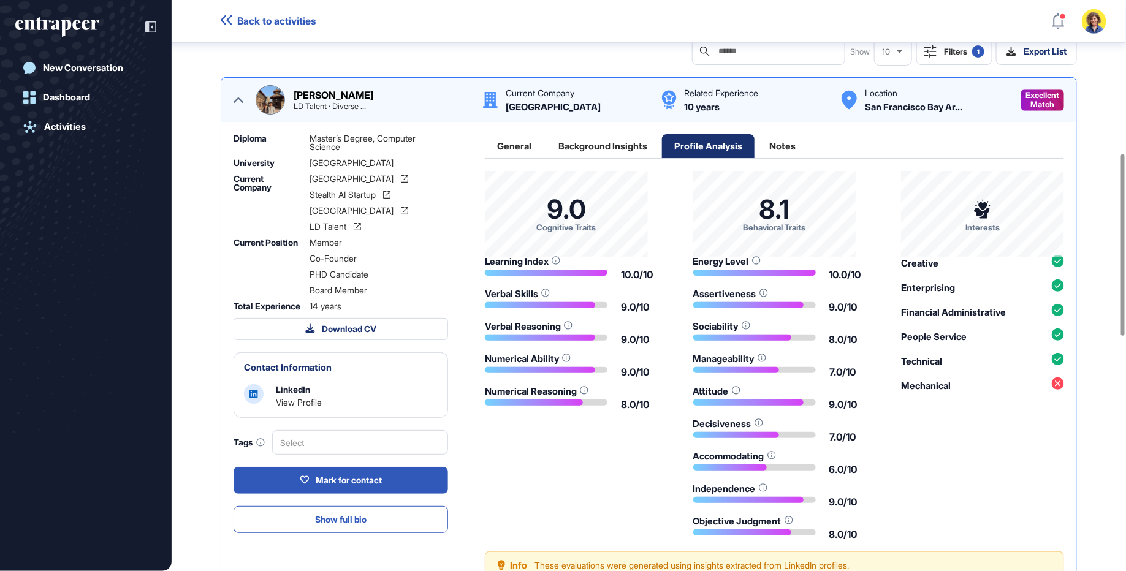
scroll to position [487, 0]
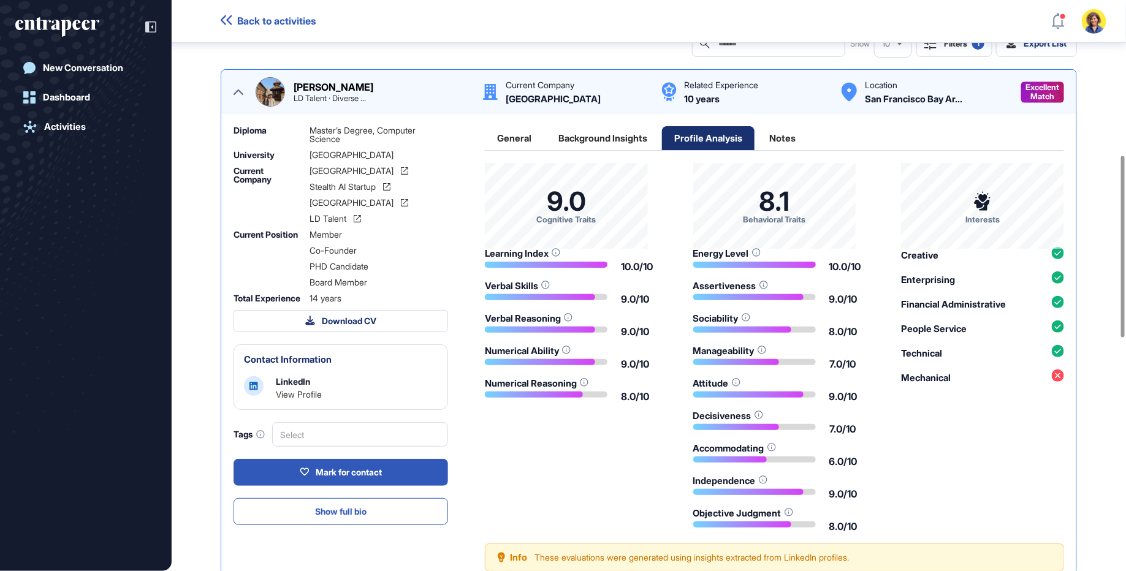
click at [804, 132] on div "Notes" at bounding box center [782, 138] width 51 height 24
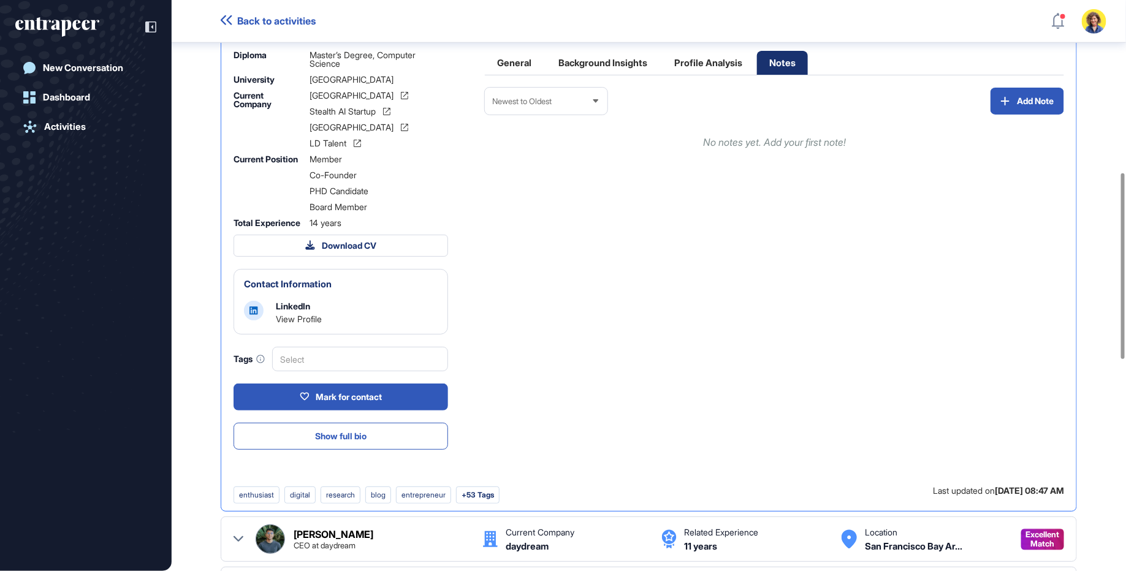
scroll to position [591, 0]
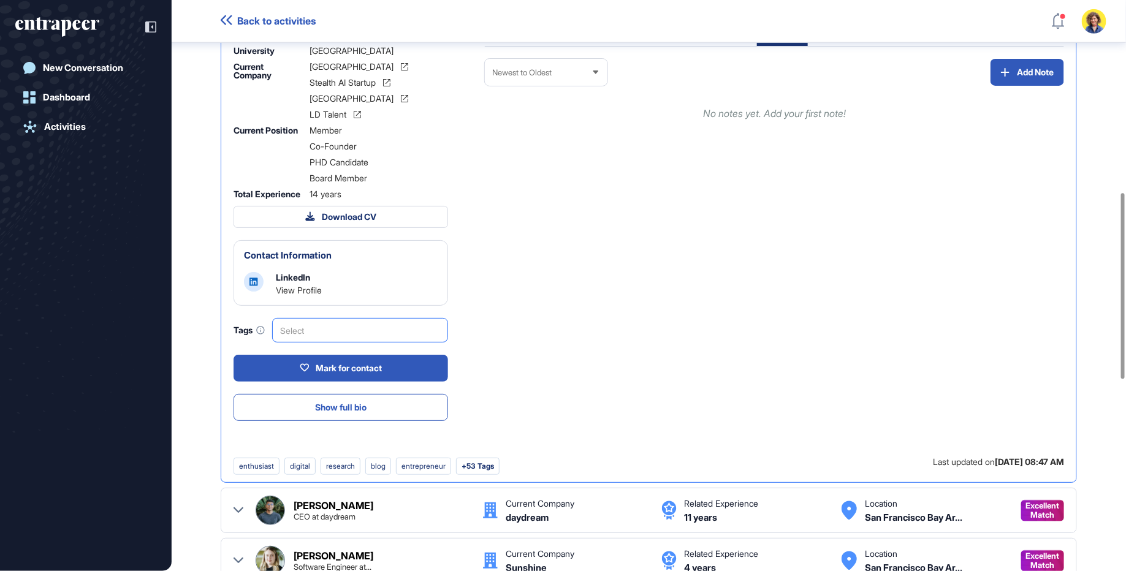
click at [313, 335] on div "Select" at bounding box center [360, 330] width 176 height 25
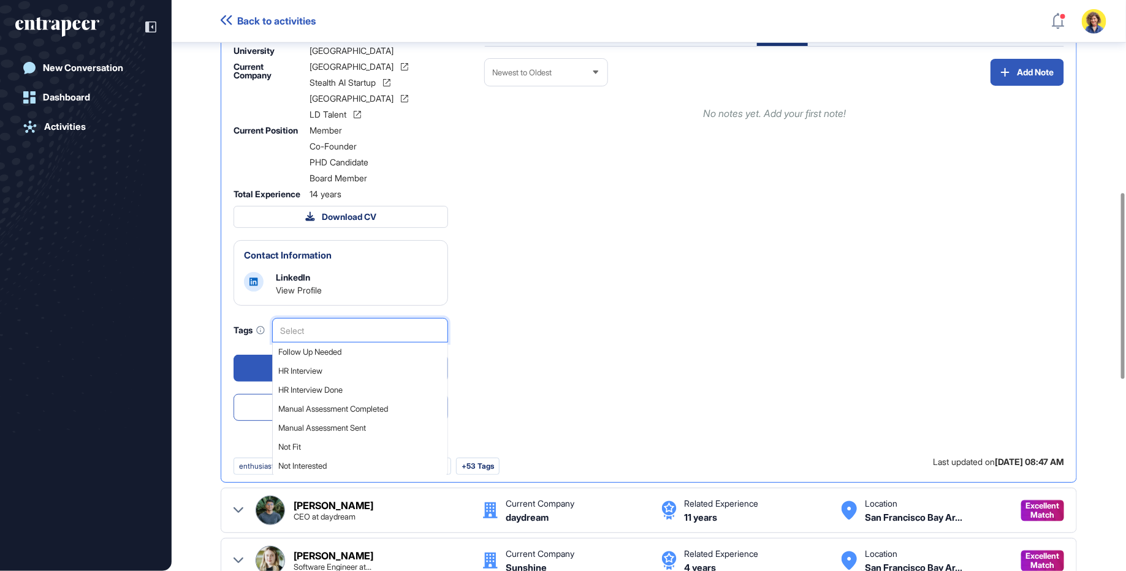
click at [613, 312] on div "Newest to Oldest Add Note No notes yet. Add your first note!" at bounding box center [774, 258] width 579 height 399
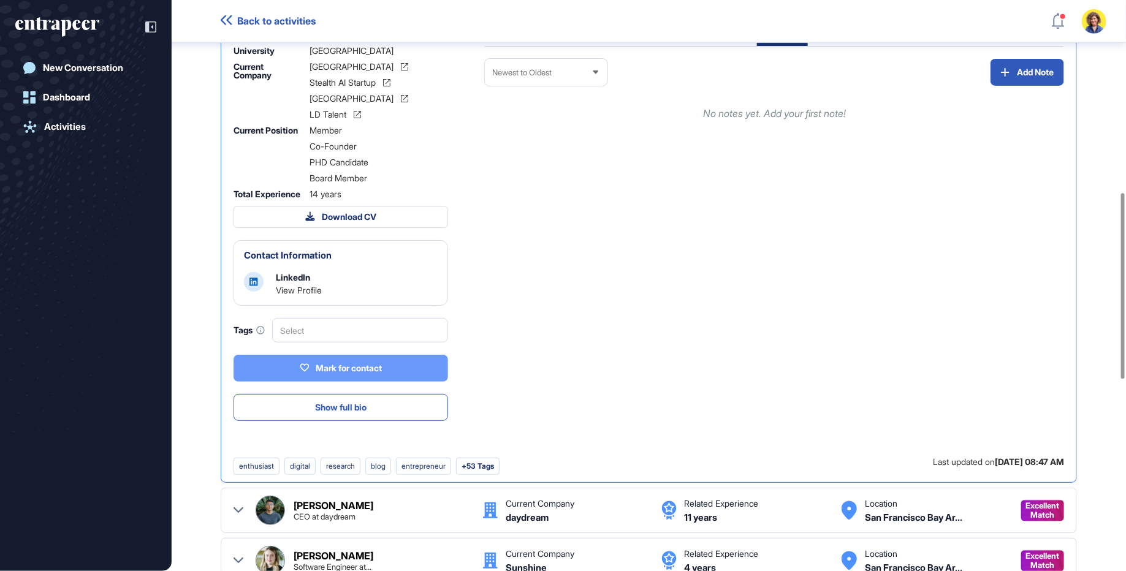
click at [358, 374] on div "Mark for contact" at bounding box center [341, 368] width 82 height 11
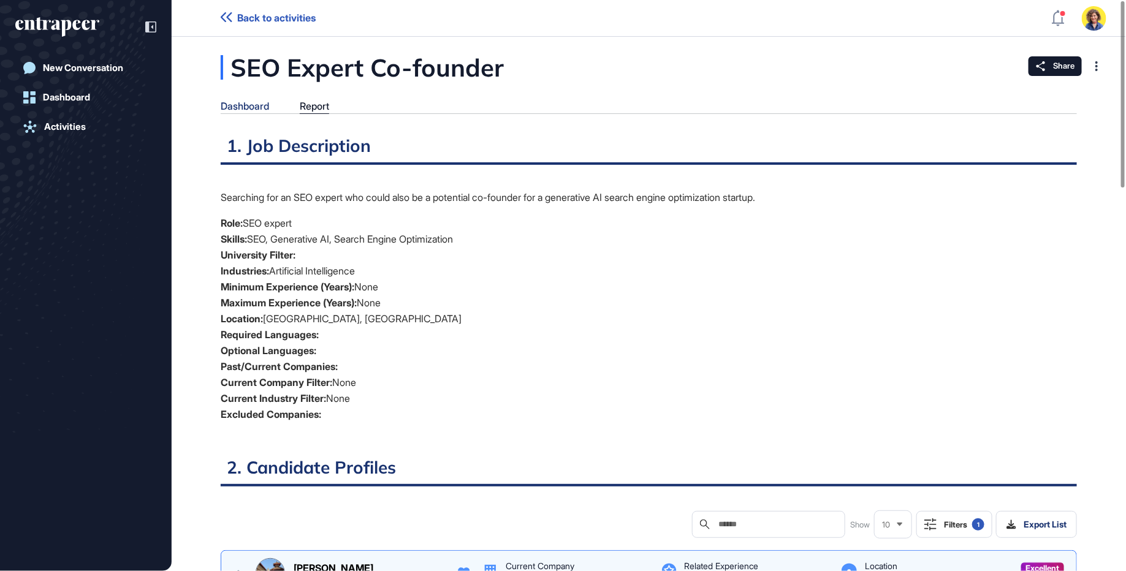
click at [235, 109] on div "Dashboard" at bounding box center [245, 107] width 48 height 12
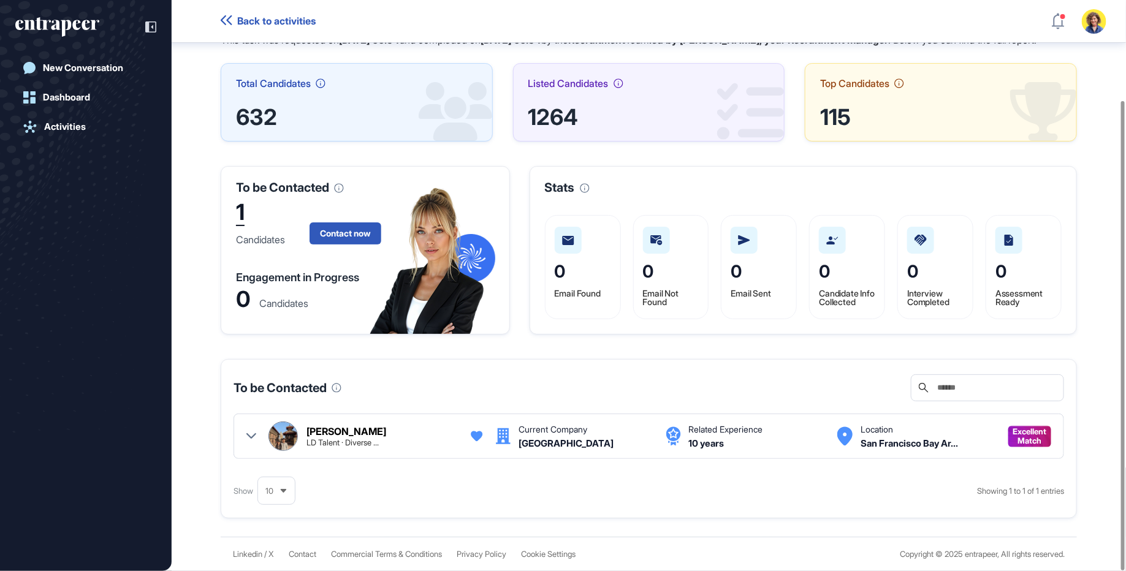
scroll to position [122, 0]
click at [249, 433] on icon at bounding box center [251, 436] width 10 height 10
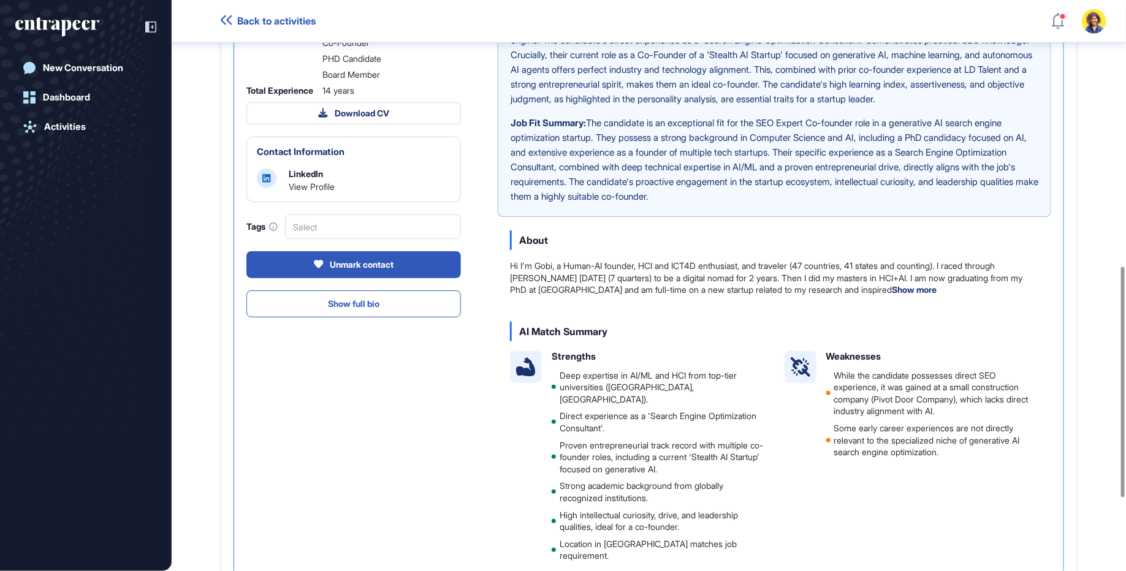
scroll to position [705, 0]
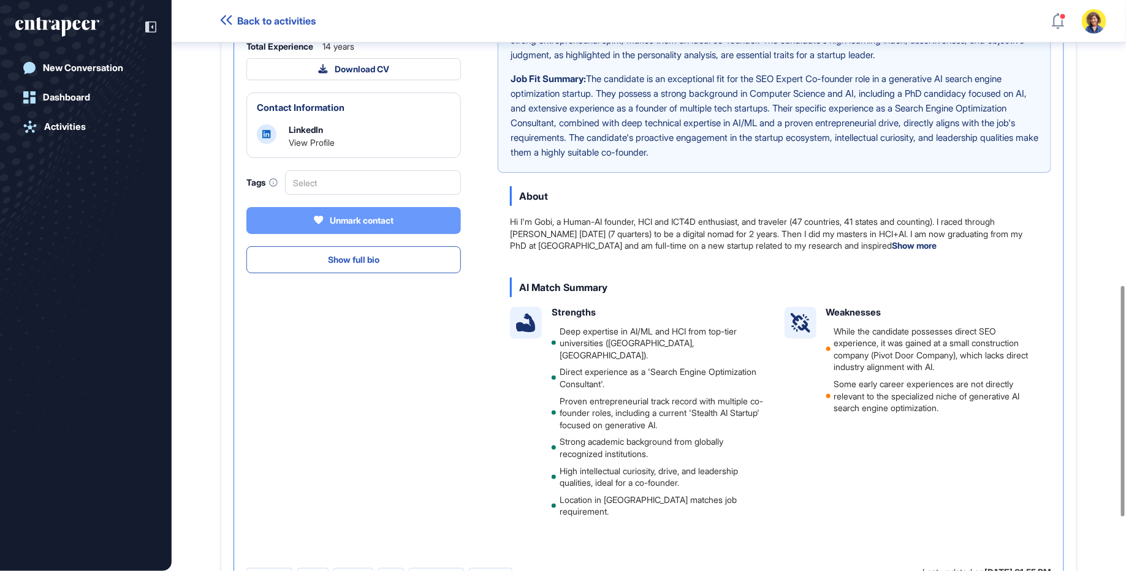
click at [315, 224] on icon at bounding box center [318, 220] width 9 height 8
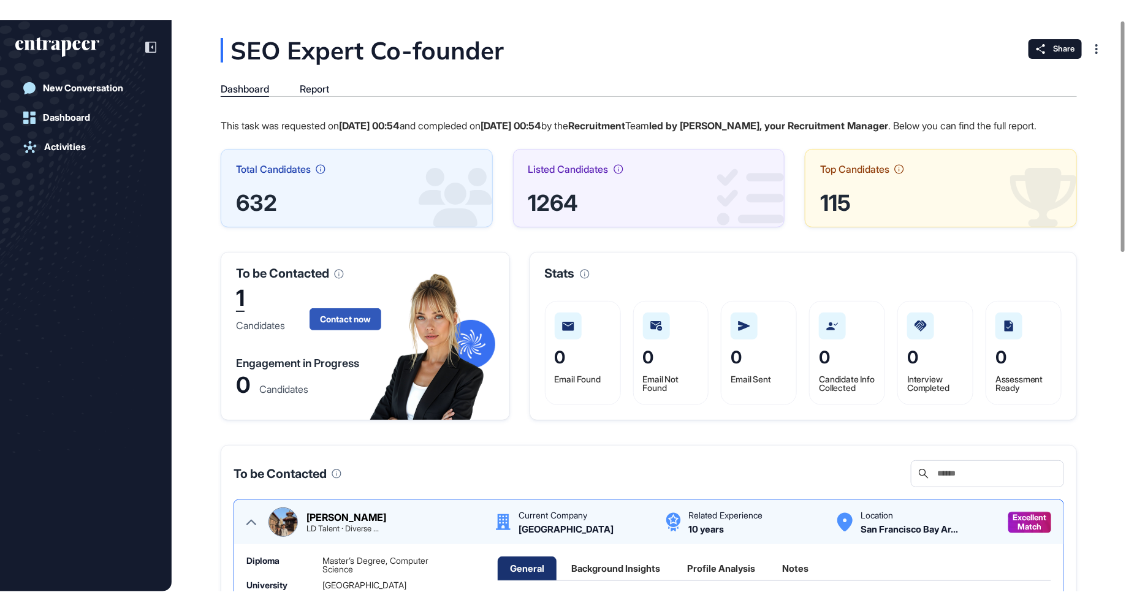
scroll to position [0, 0]
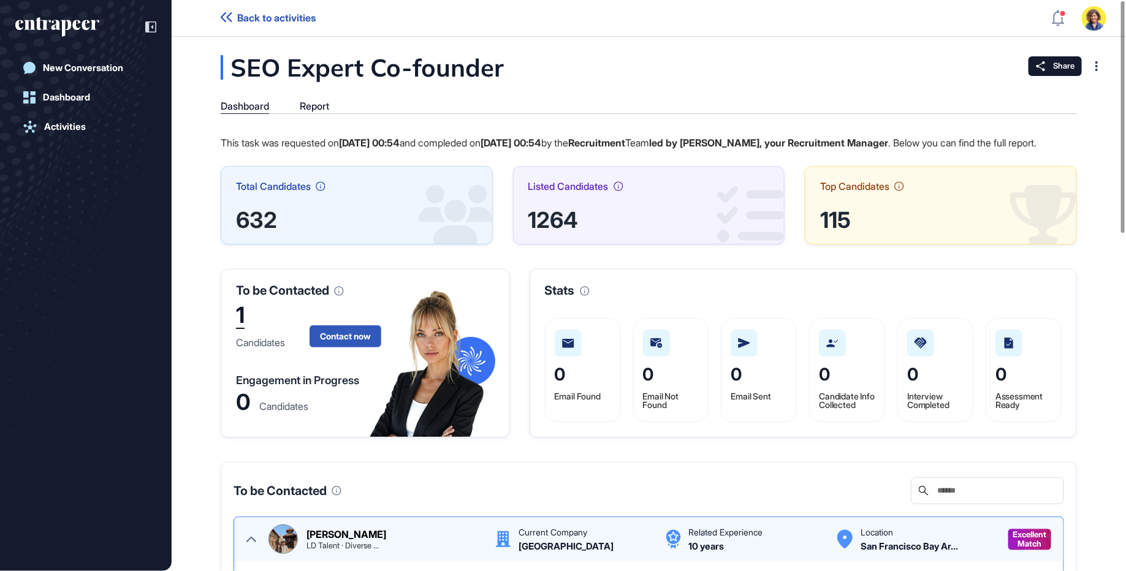
click at [335, 104] on div "Dashboard Report" at bounding box center [649, 107] width 856 height 13
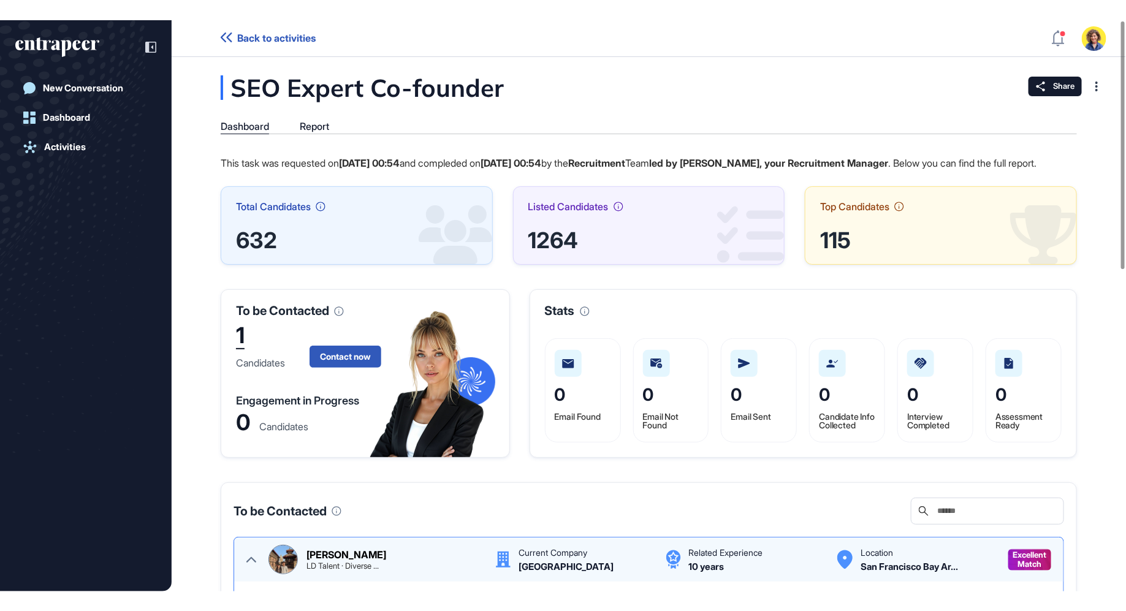
scroll to position [611, 1126]
